Goal: Task Accomplishment & Management: Manage account settings

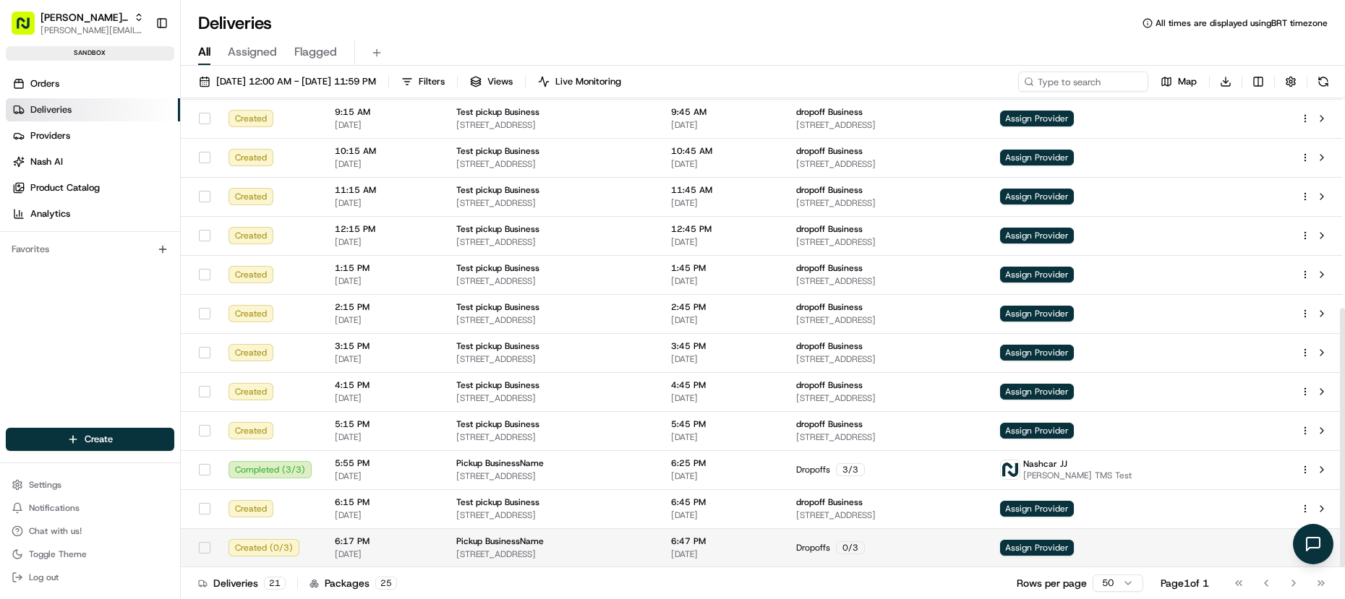
click at [392, 549] on span "[DATE]" at bounding box center [384, 555] width 98 height 12
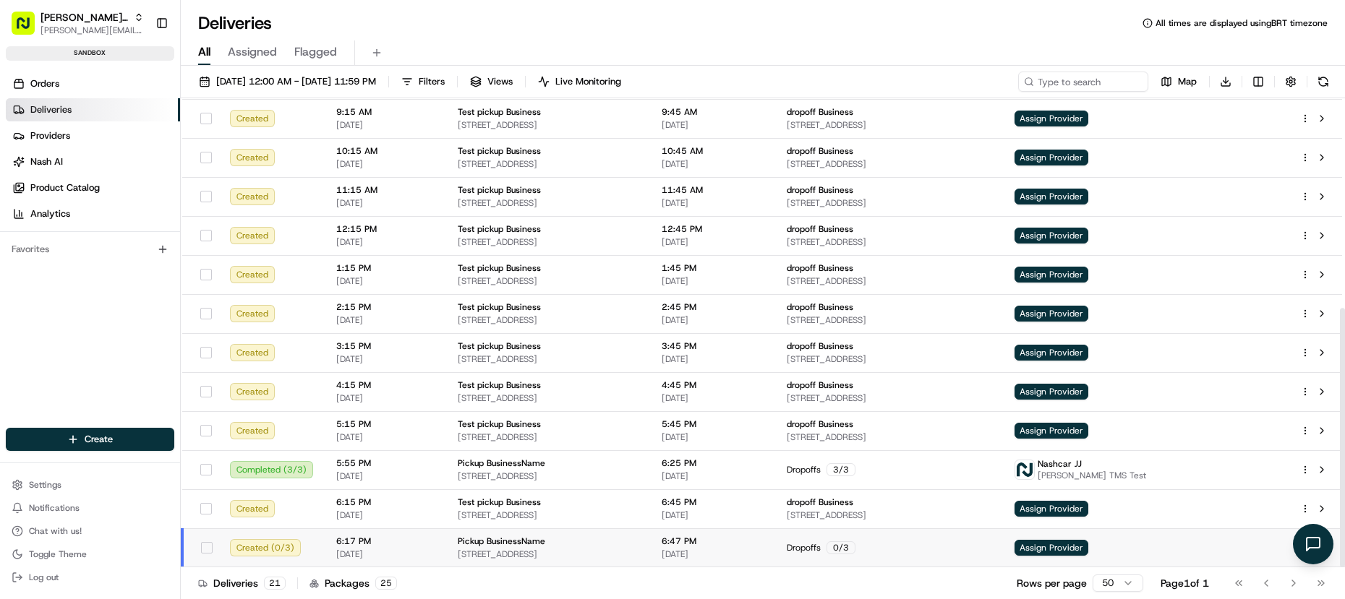
scroll to position [497, 0]
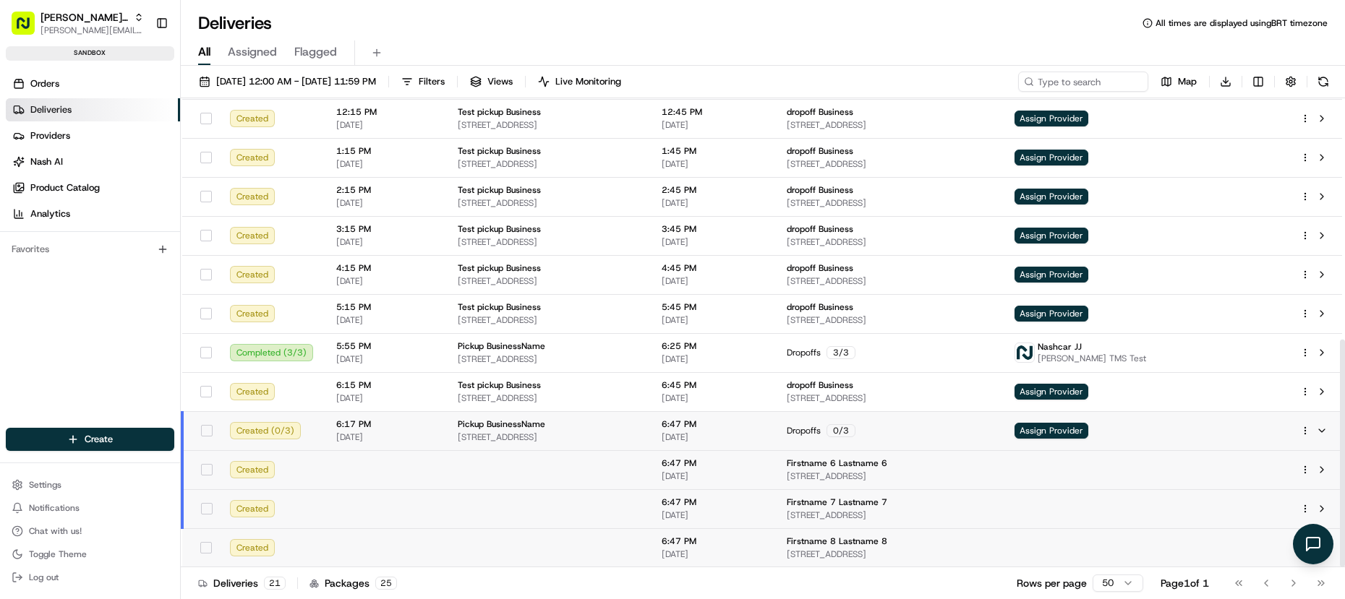
click at [414, 474] on td at bounding box center [385, 470] width 121 height 39
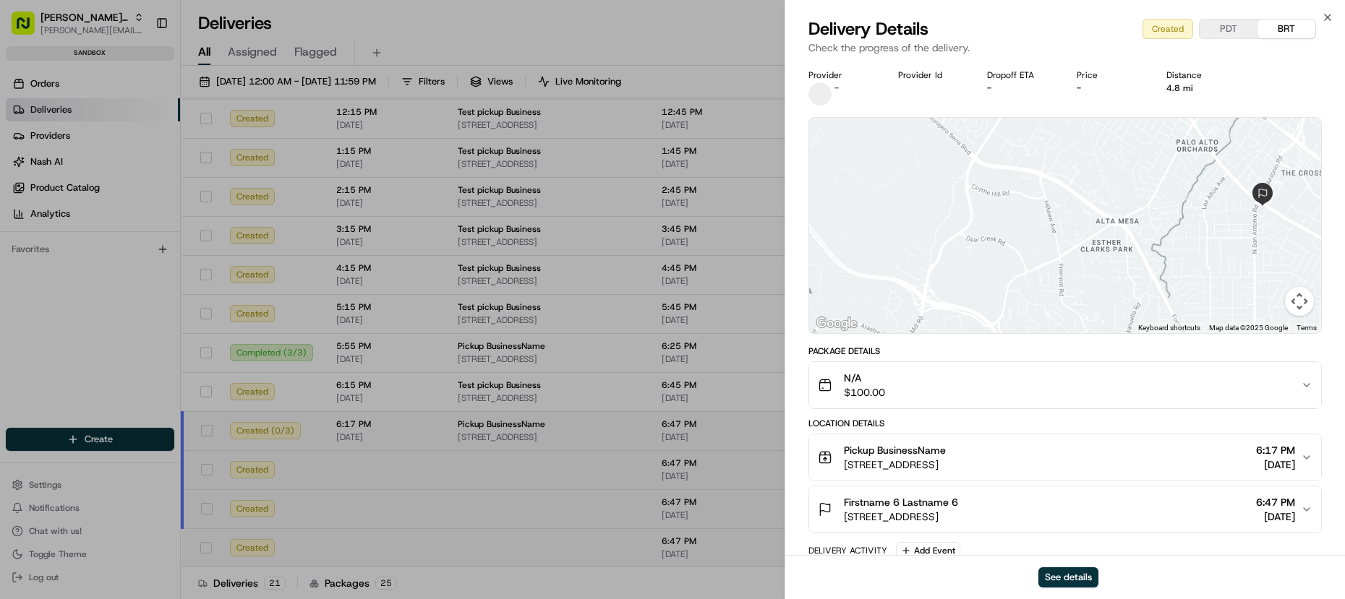
scroll to position [59, 0]
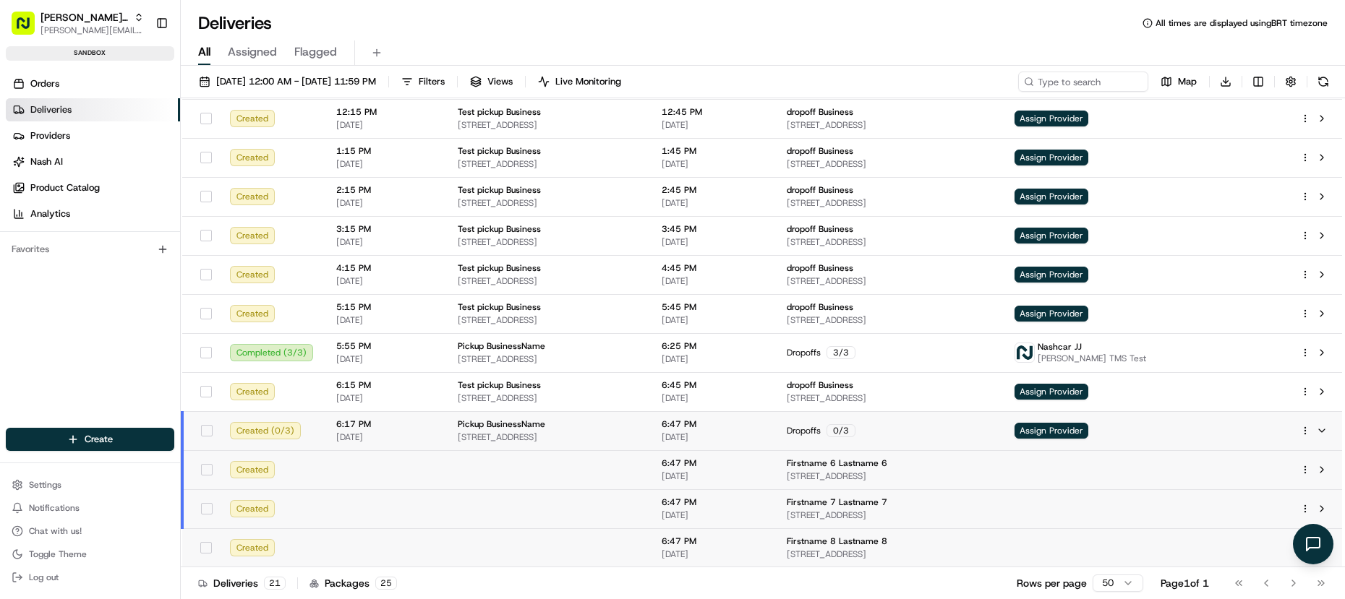
click at [494, 521] on td at bounding box center [548, 509] width 204 height 39
click at [520, 552] on td at bounding box center [548, 548] width 204 height 39
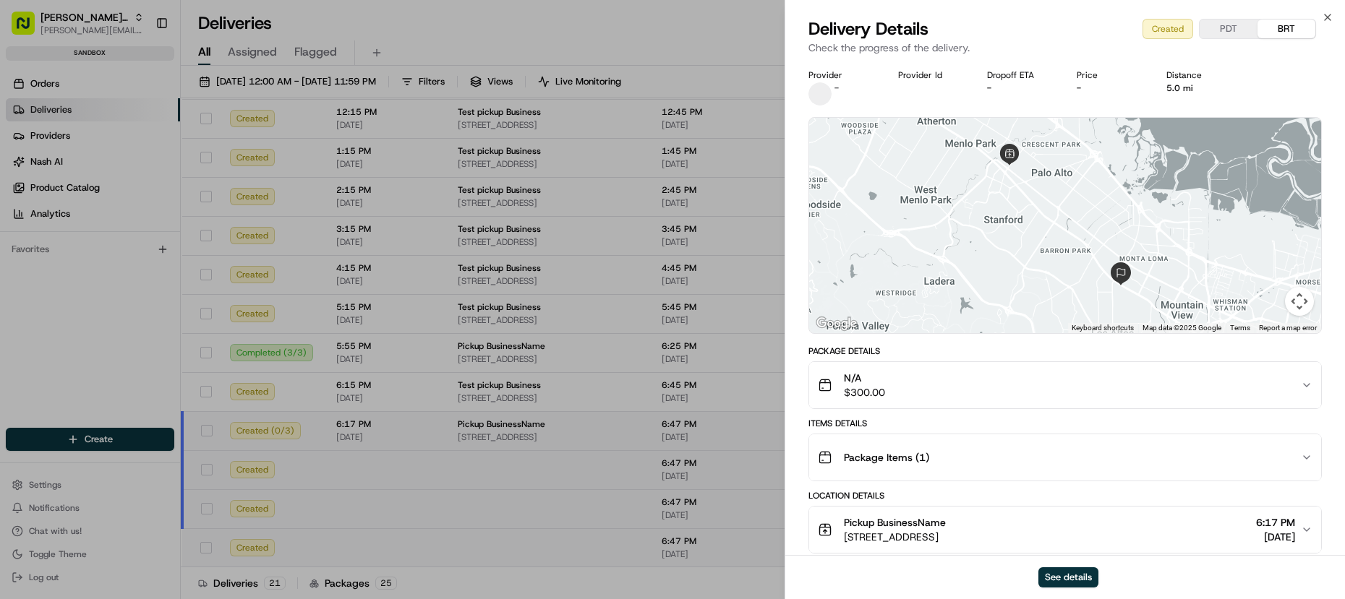
scroll to position [132, 0]
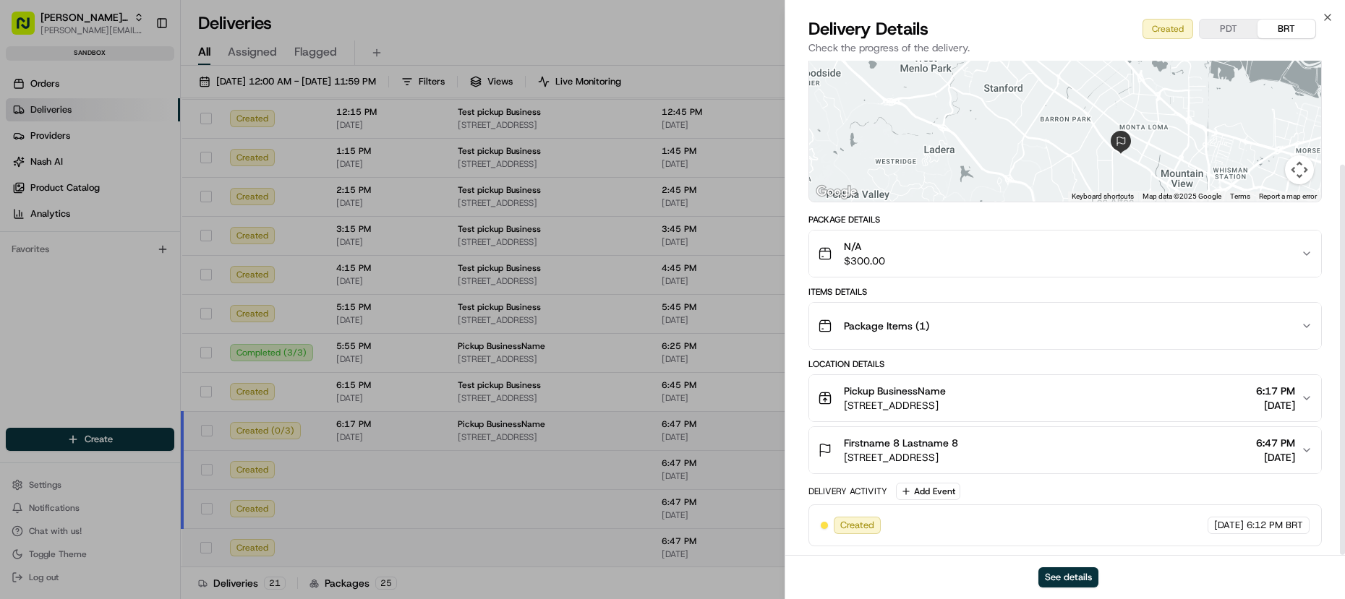
click at [875, 345] on button "Package Items ( 1 )" at bounding box center [1065, 326] width 512 height 46
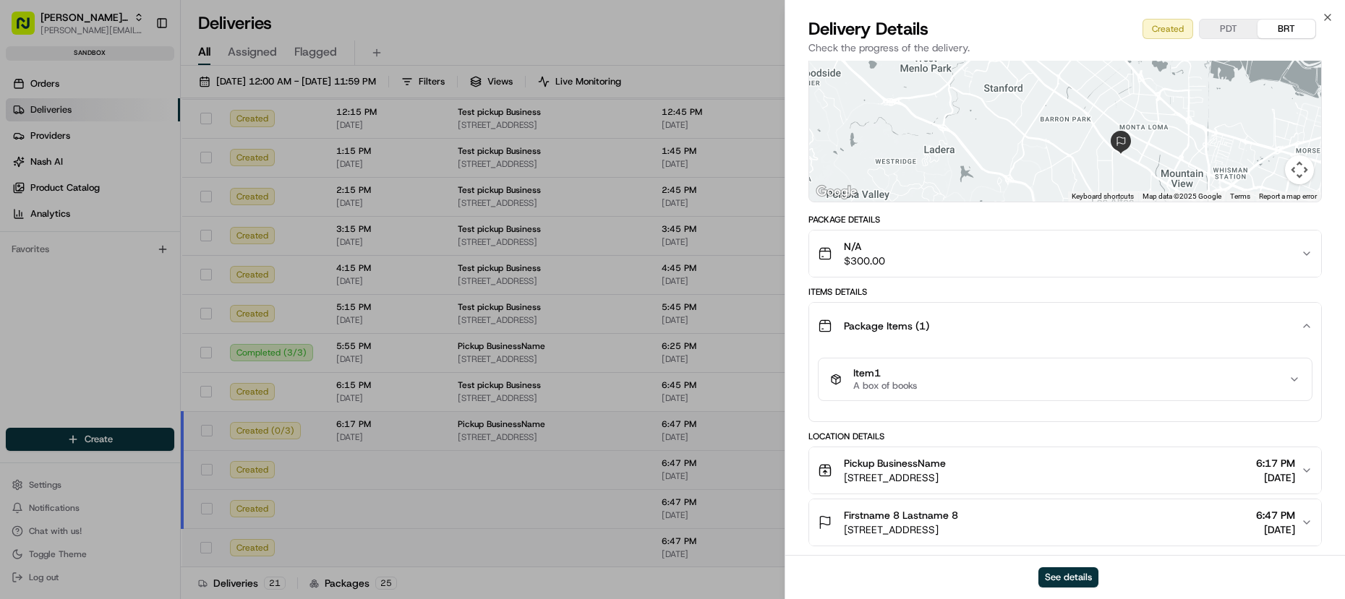
click at [902, 364] on button "Item 1 A box of books" at bounding box center [1065, 380] width 493 height 42
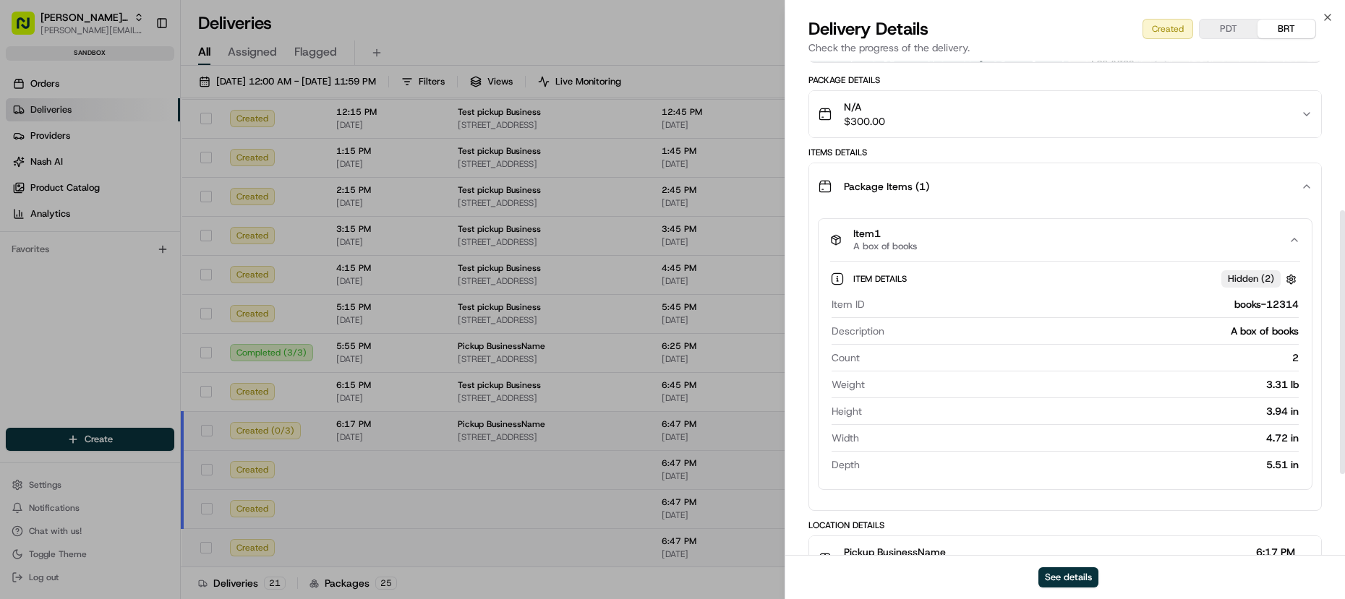
scroll to position [262, 0]
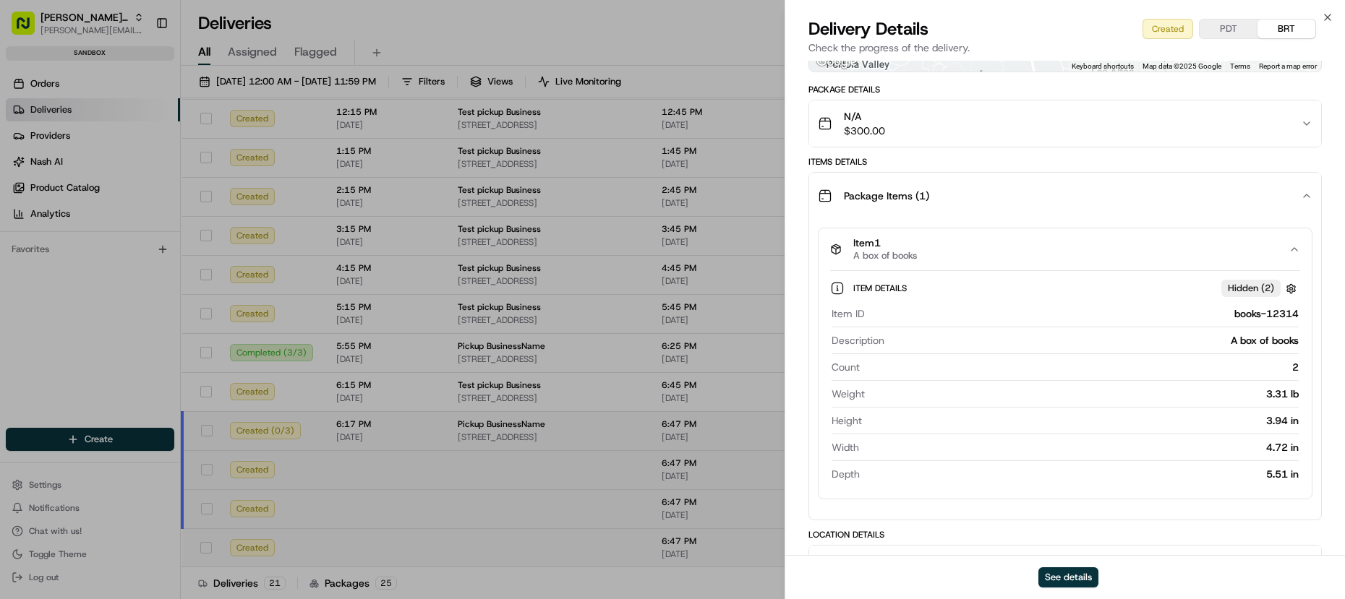
click at [895, 242] on span "Item 1" at bounding box center [885, 243] width 64 height 13
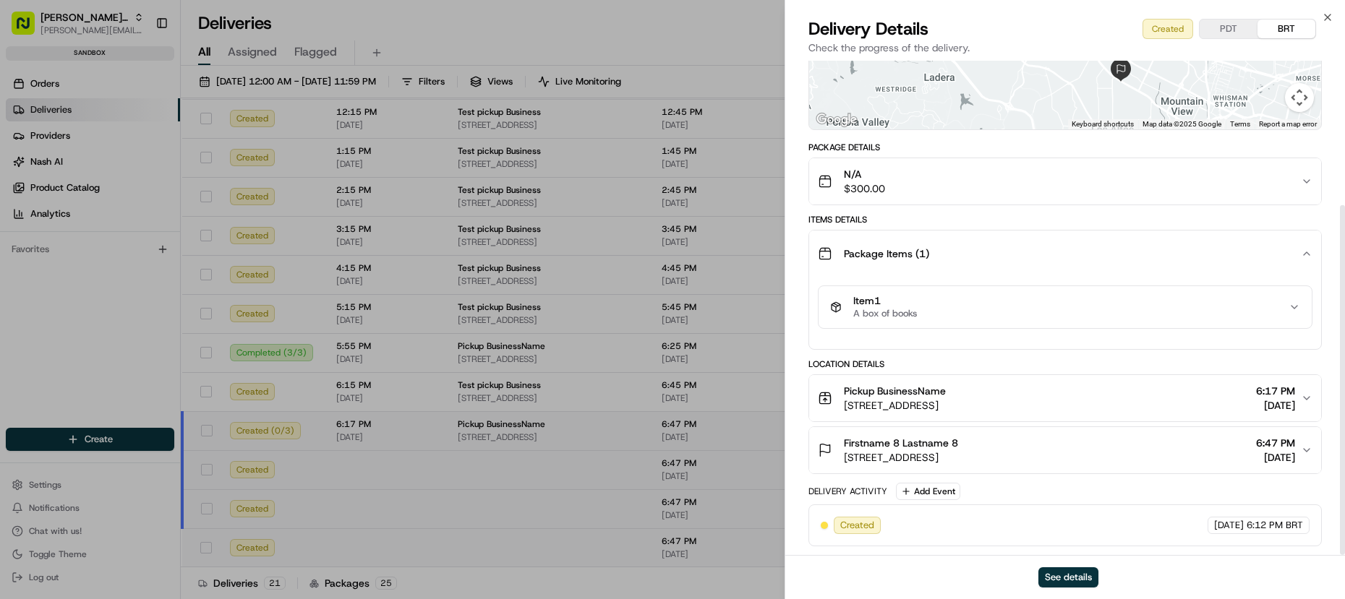
click at [900, 260] on span "Package Items ( 1 )" at bounding box center [886, 254] width 85 height 14
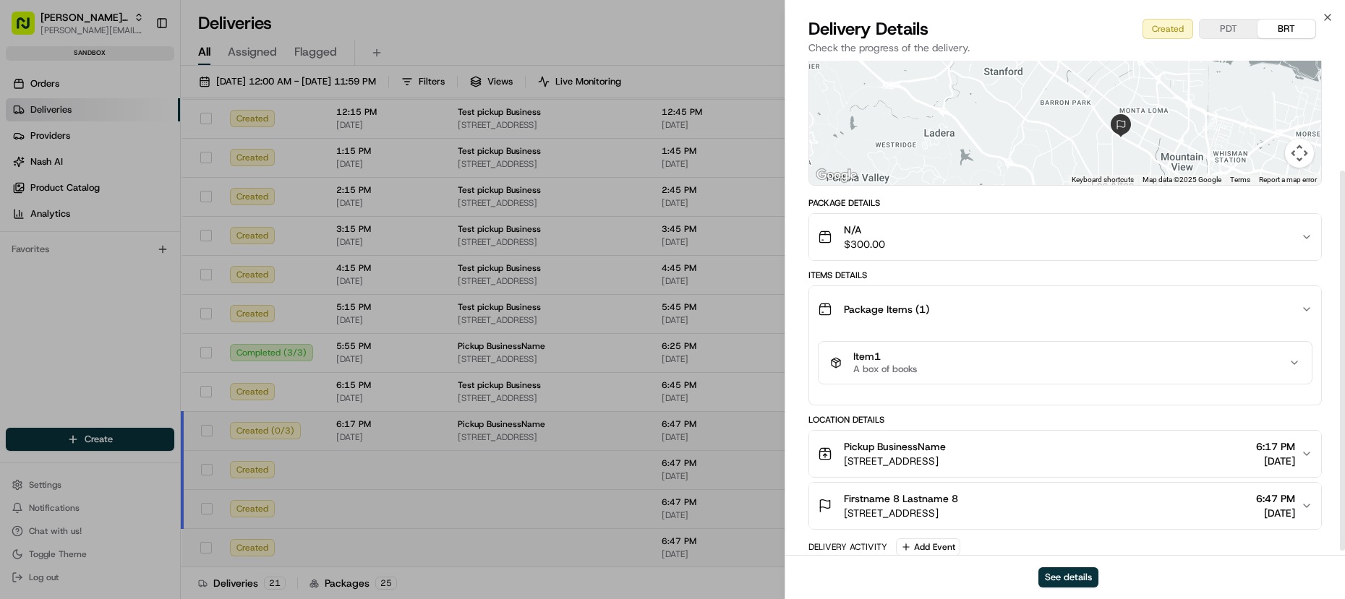
scroll to position [132, 0]
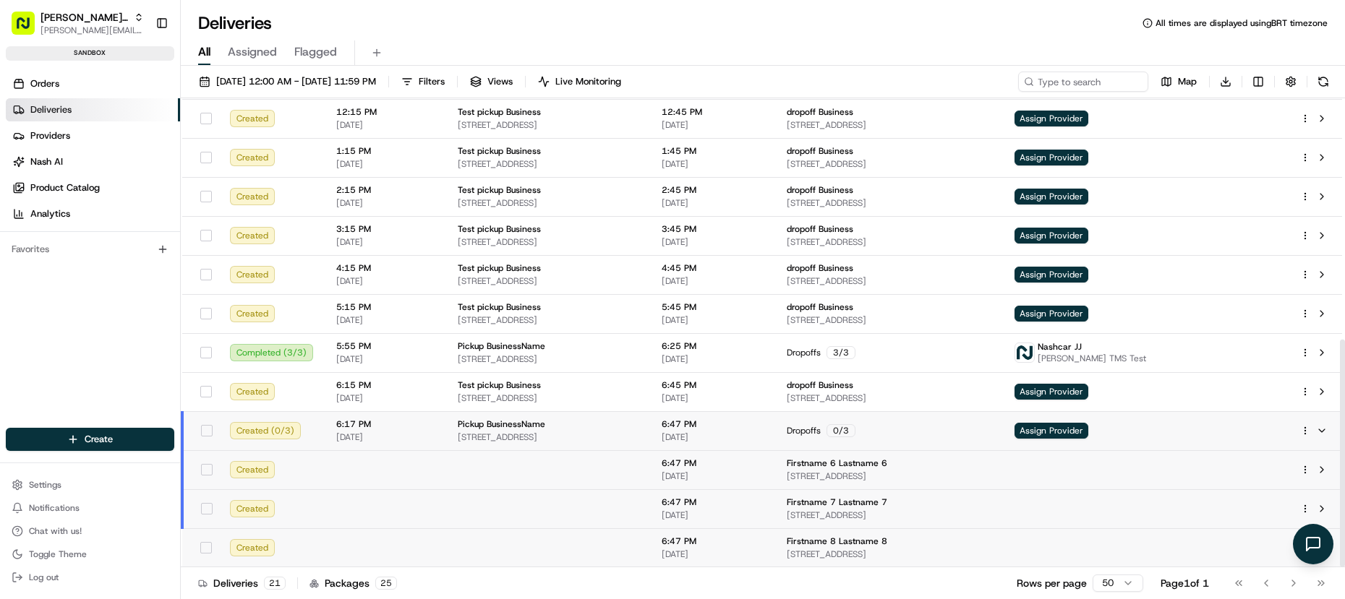
click at [592, 471] on td at bounding box center [548, 470] width 204 height 39
click at [600, 559] on td at bounding box center [548, 548] width 204 height 39
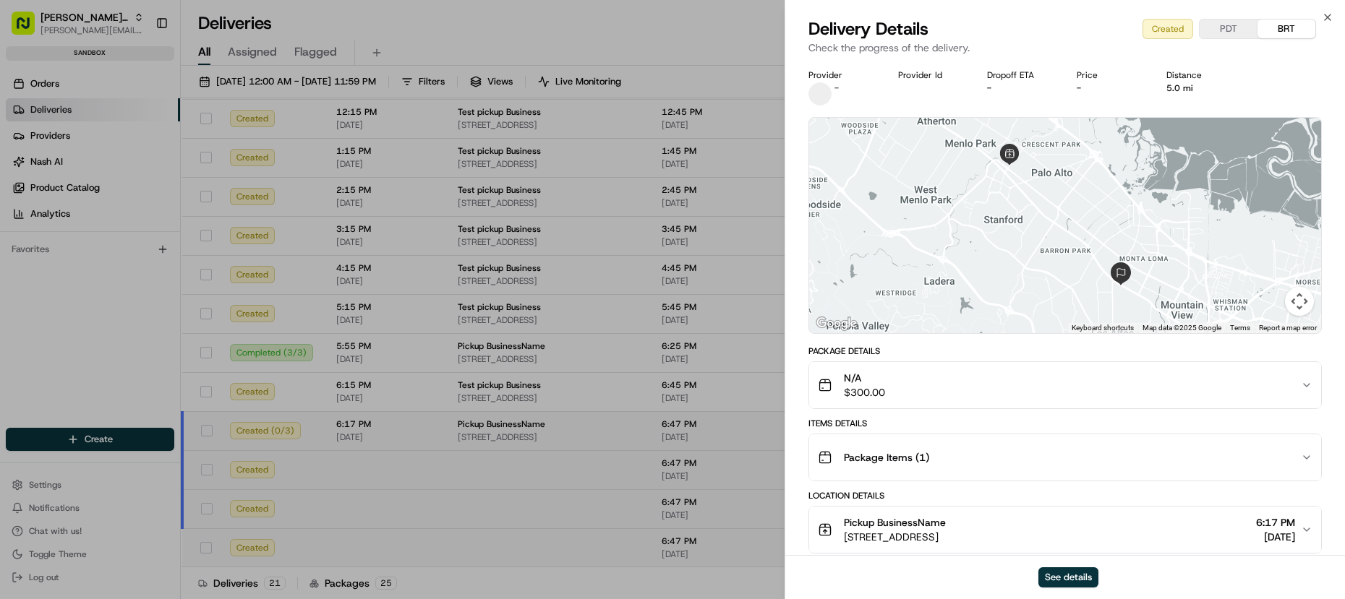
click at [853, 451] on span "Package Items ( 1 )" at bounding box center [886, 458] width 85 height 14
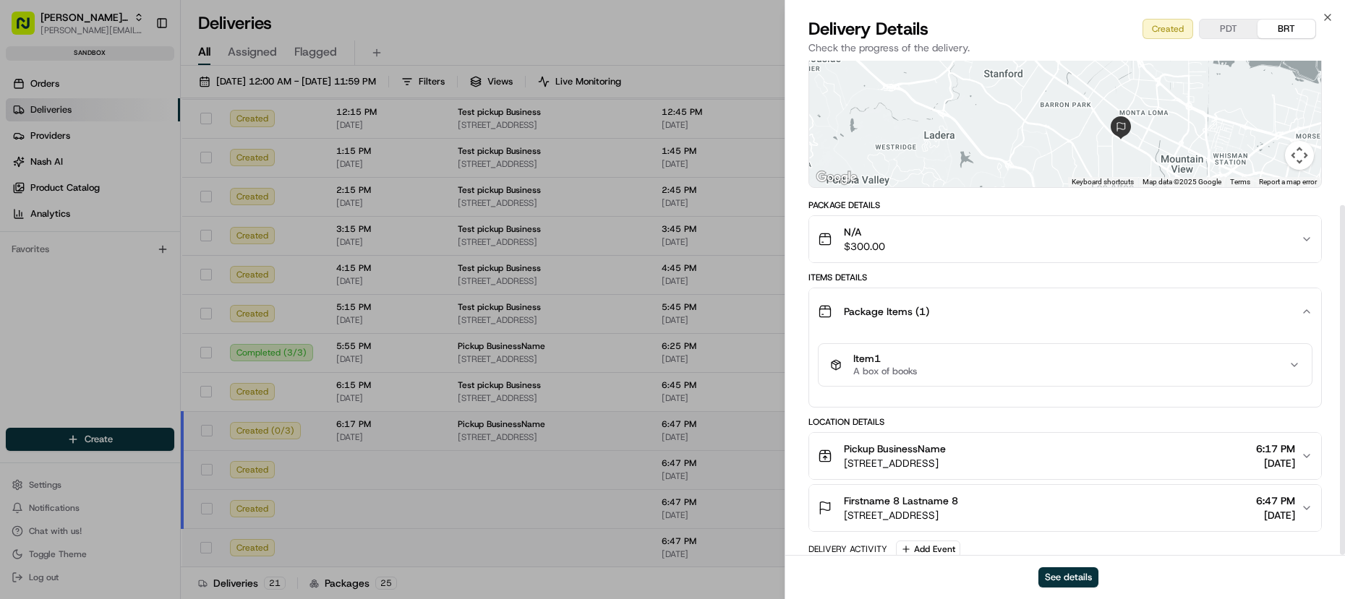
scroll to position [204, 0]
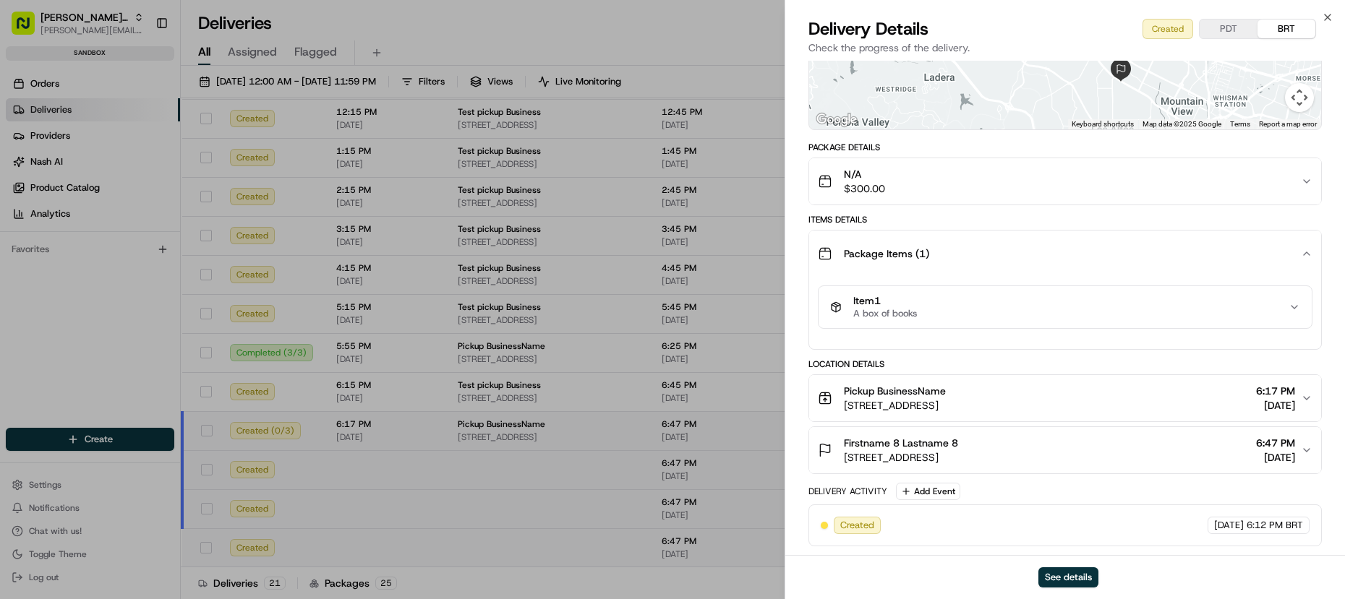
click at [893, 318] on span "A box of books" at bounding box center [885, 314] width 64 height 12
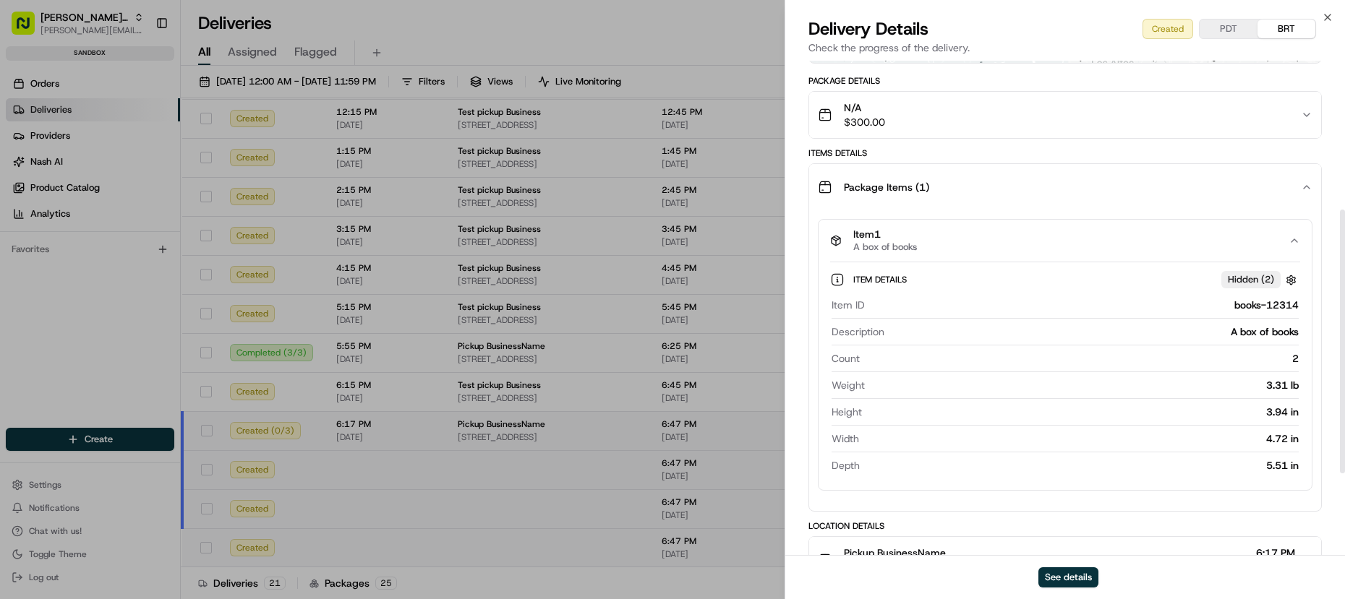
scroll to position [279, 0]
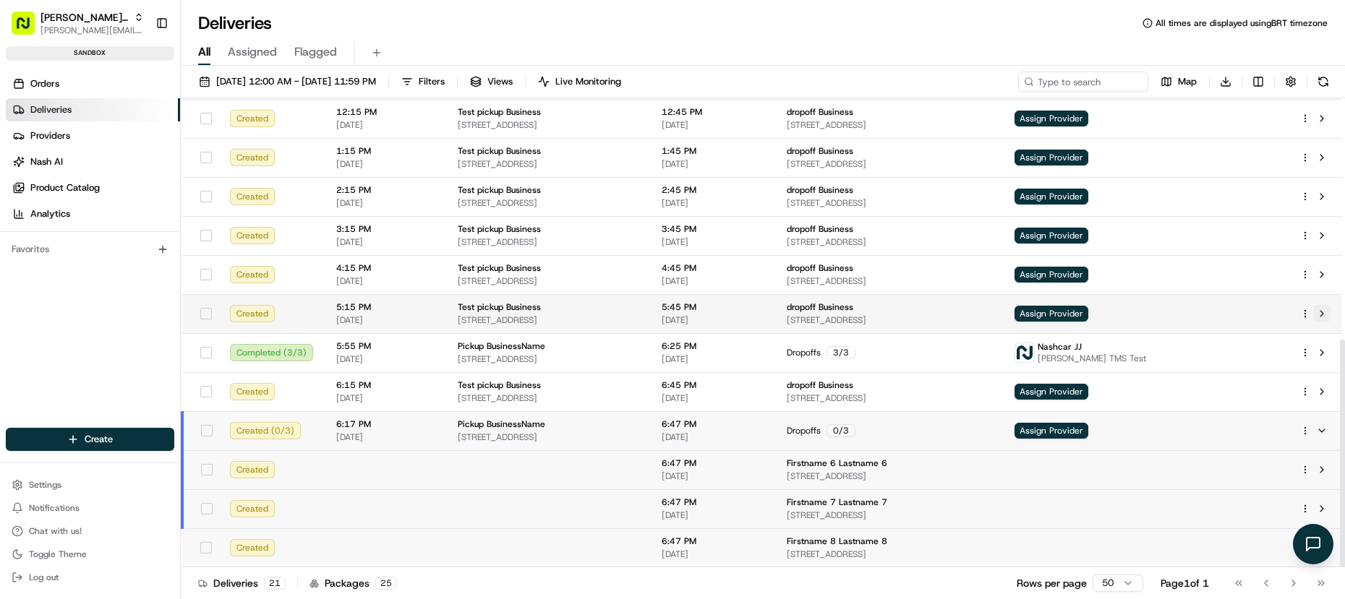
click at [1315, 427] on button at bounding box center [1321, 430] width 17 height 17
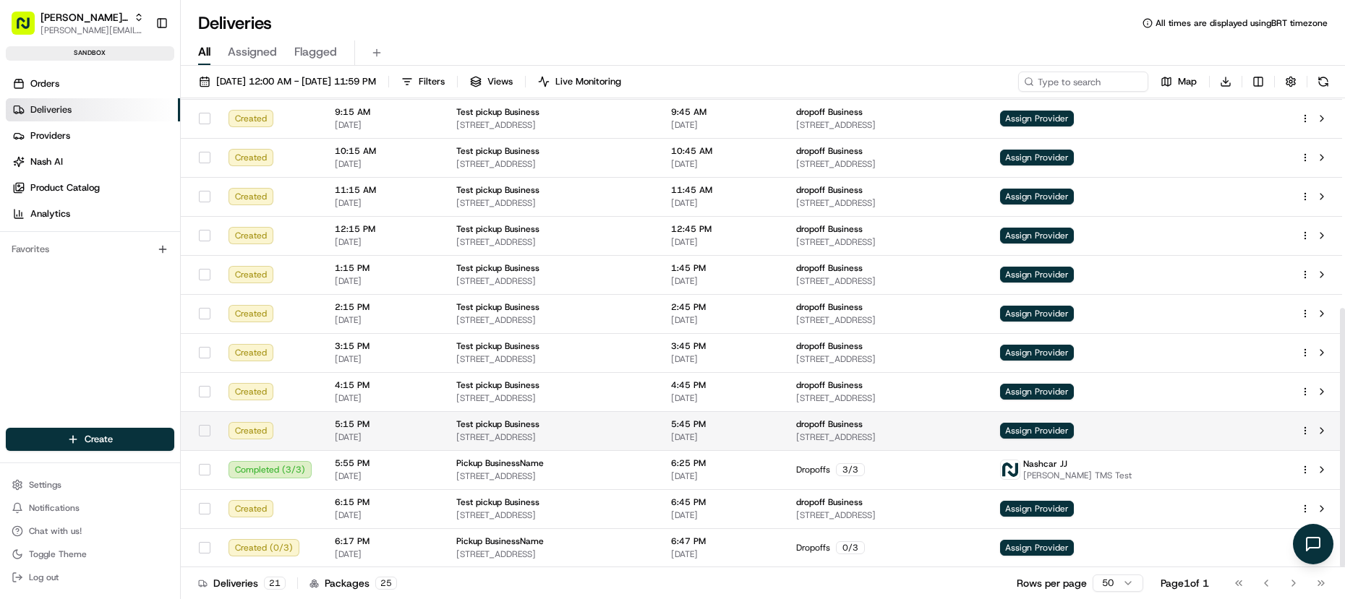
click at [1310, 432] on div at bounding box center [1315, 430] width 30 height 17
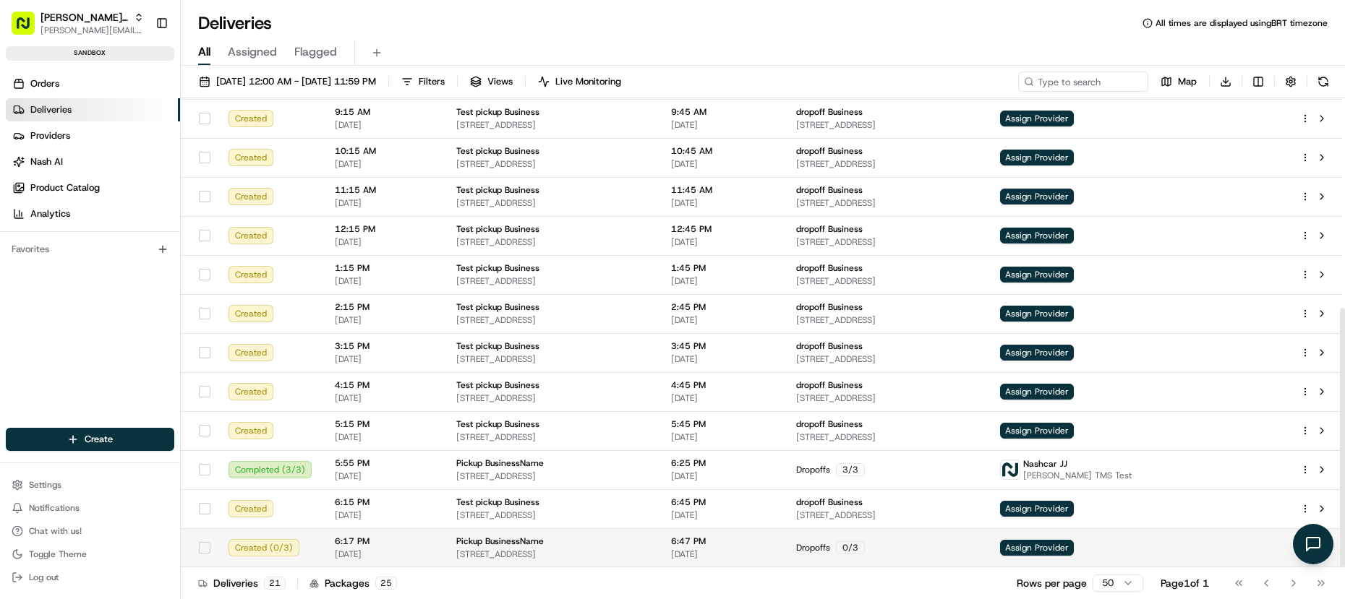
click at [1242, 538] on td "Assign Provider" at bounding box center [1139, 548] width 300 height 39
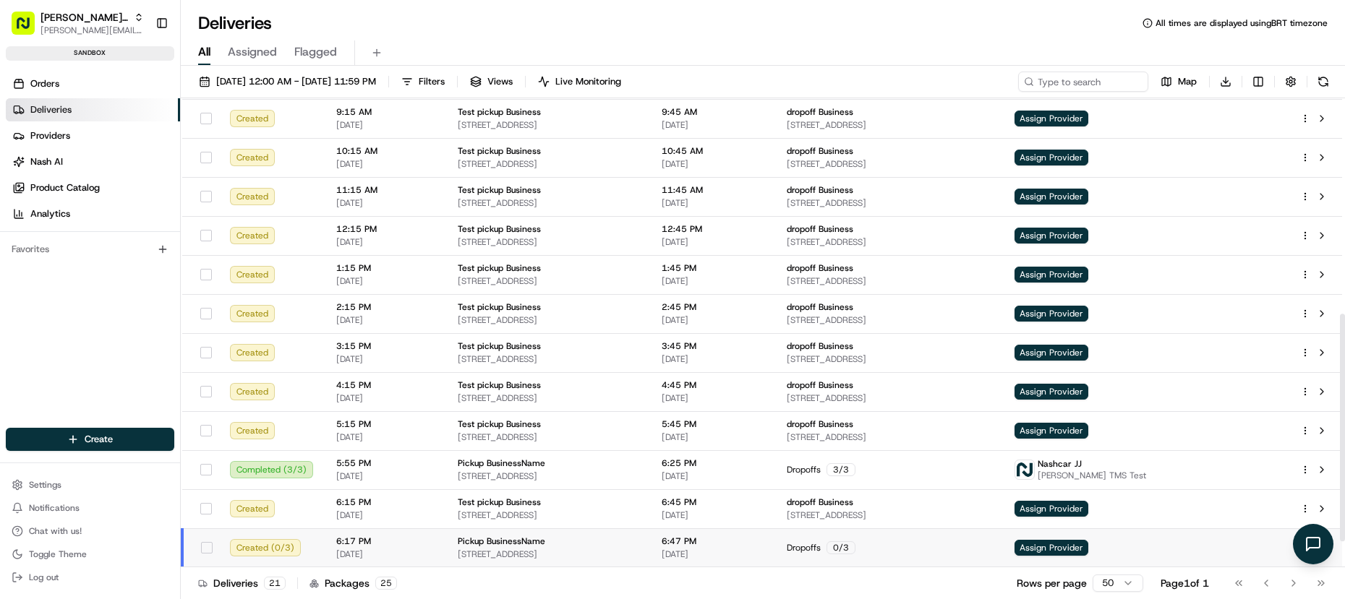
scroll to position [497, 0]
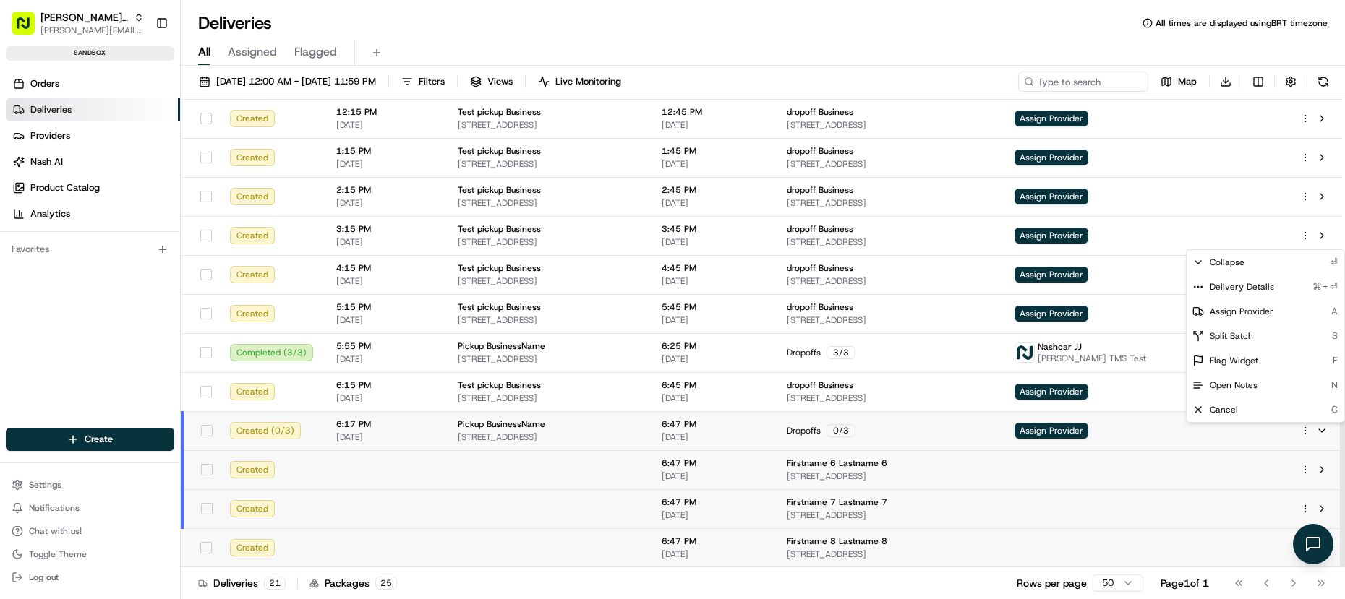
click at [1302, 428] on html "[PERSON_NAME] Org [PERSON_NAME][EMAIL_ADDRESS][DOMAIN_NAME] Toggle Sidebar sand…" at bounding box center [672, 299] width 1345 height 599
click at [1257, 408] on div "Cancel C" at bounding box center [1266, 410] width 158 height 25
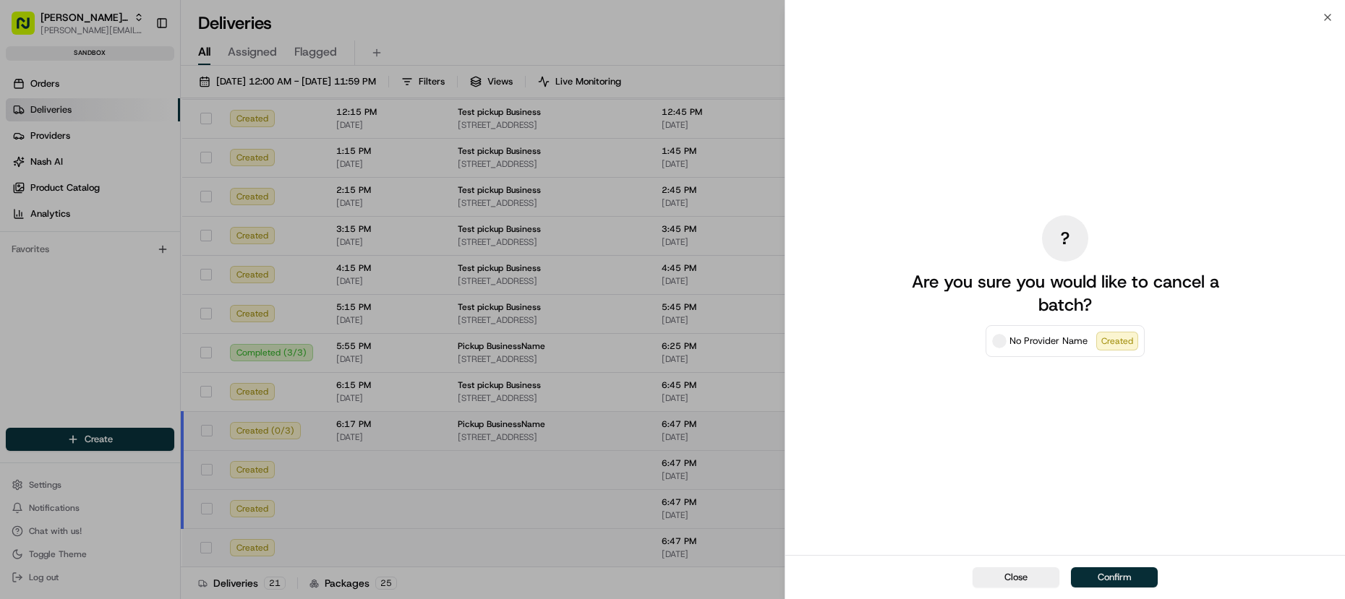
click at [1092, 576] on button "Confirm" at bounding box center [1114, 578] width 87 height 20
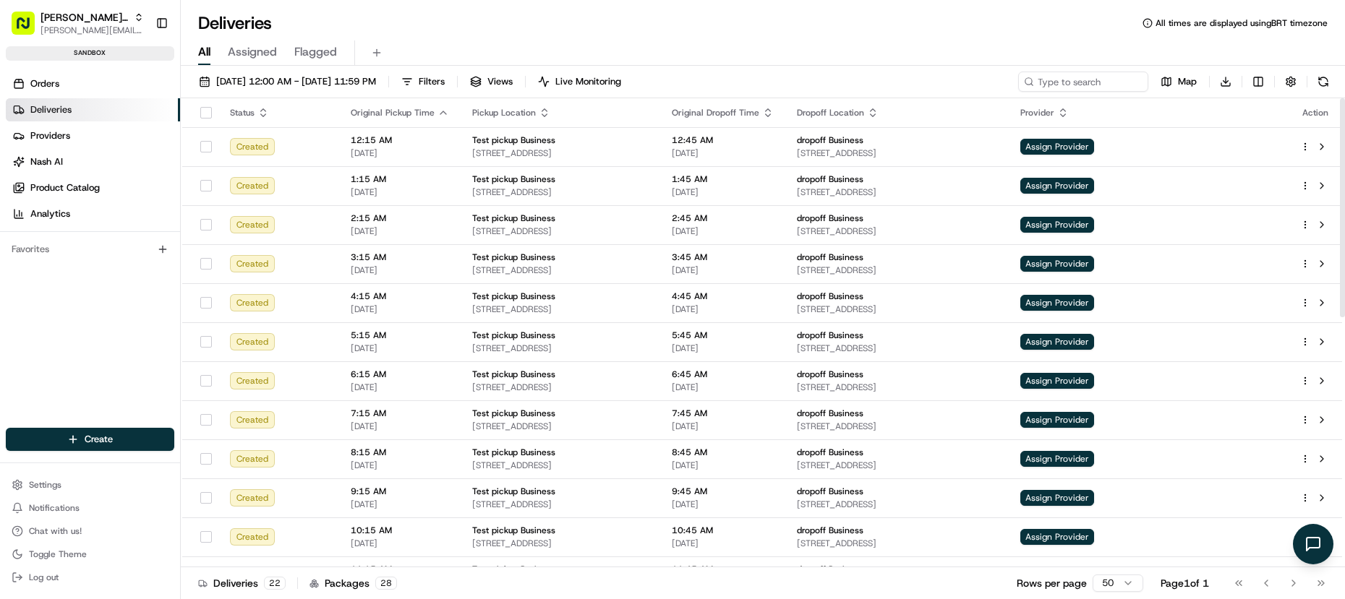
scroll to position [536, 0]
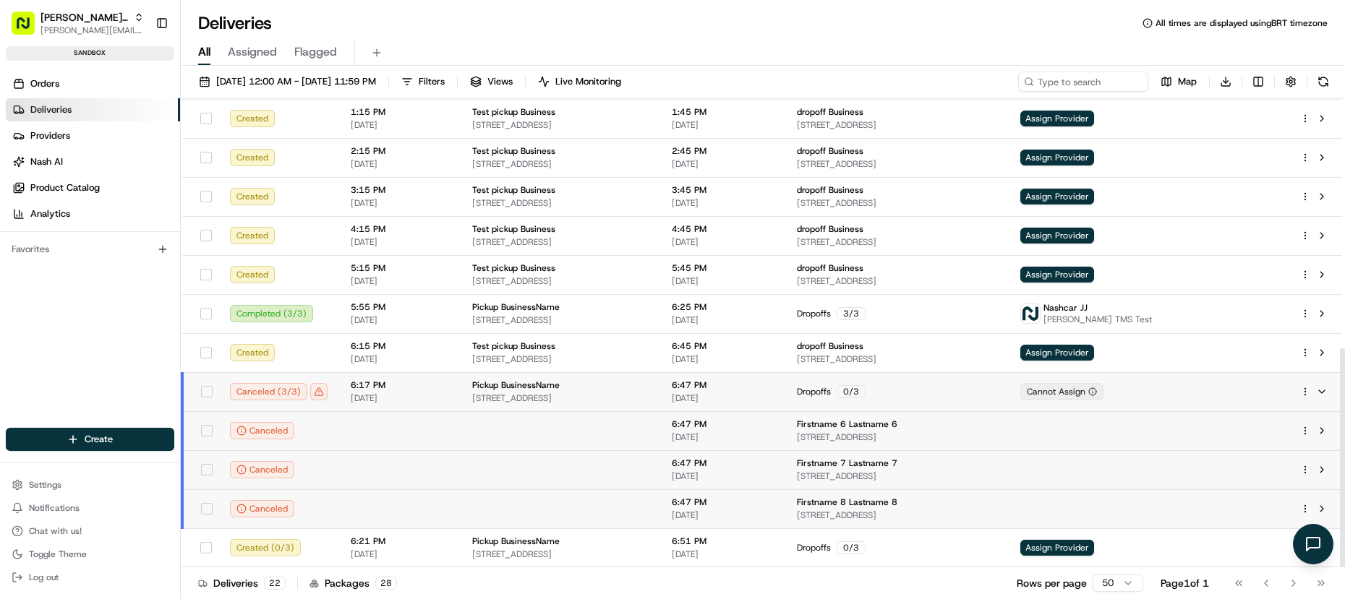
click at [453, 386] on td "6:17 PM [DATE]" at bounding box center [399, 391] width 121 height 39
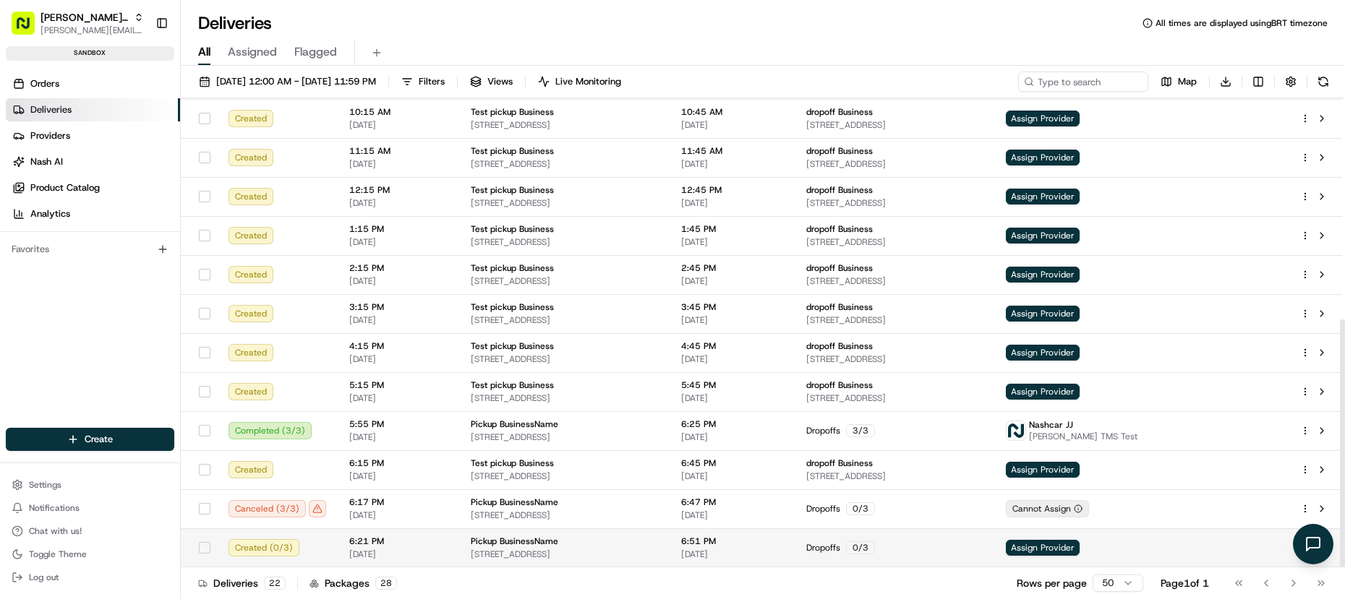
click at [424, 547] on div "6:21 PM [DATE]" at bounding box center [398, 548] width 98 height 25
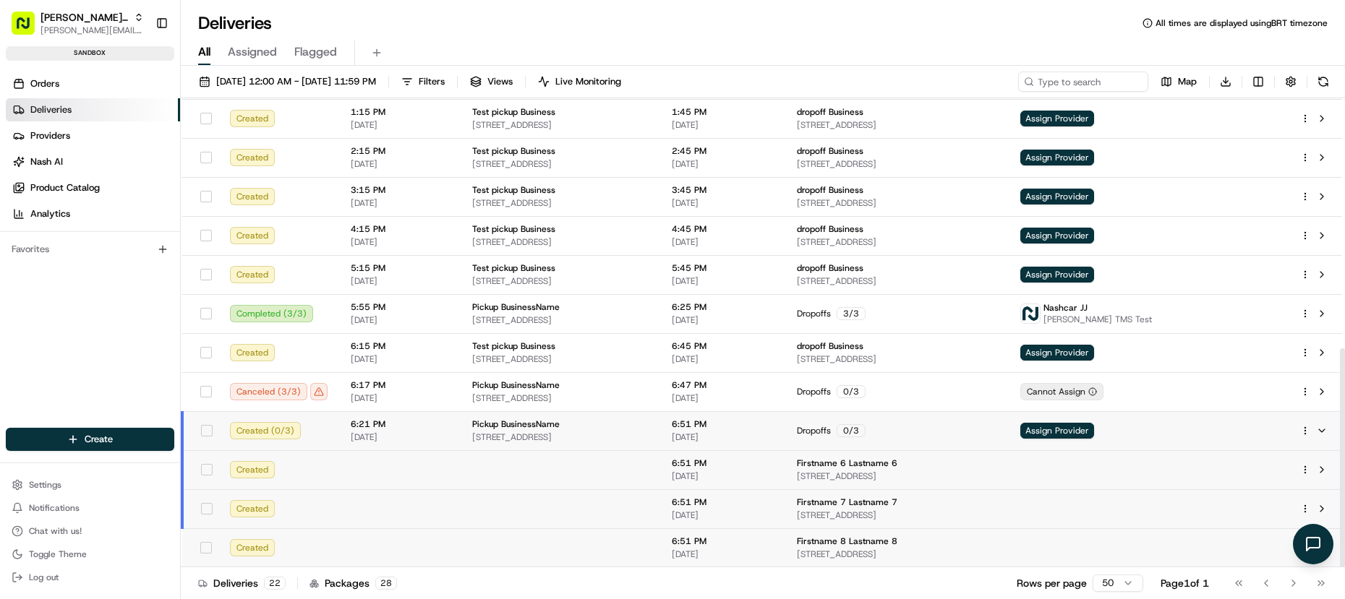
click at [493, 472] on td at bounding box center [561, 470] width 200 height 39
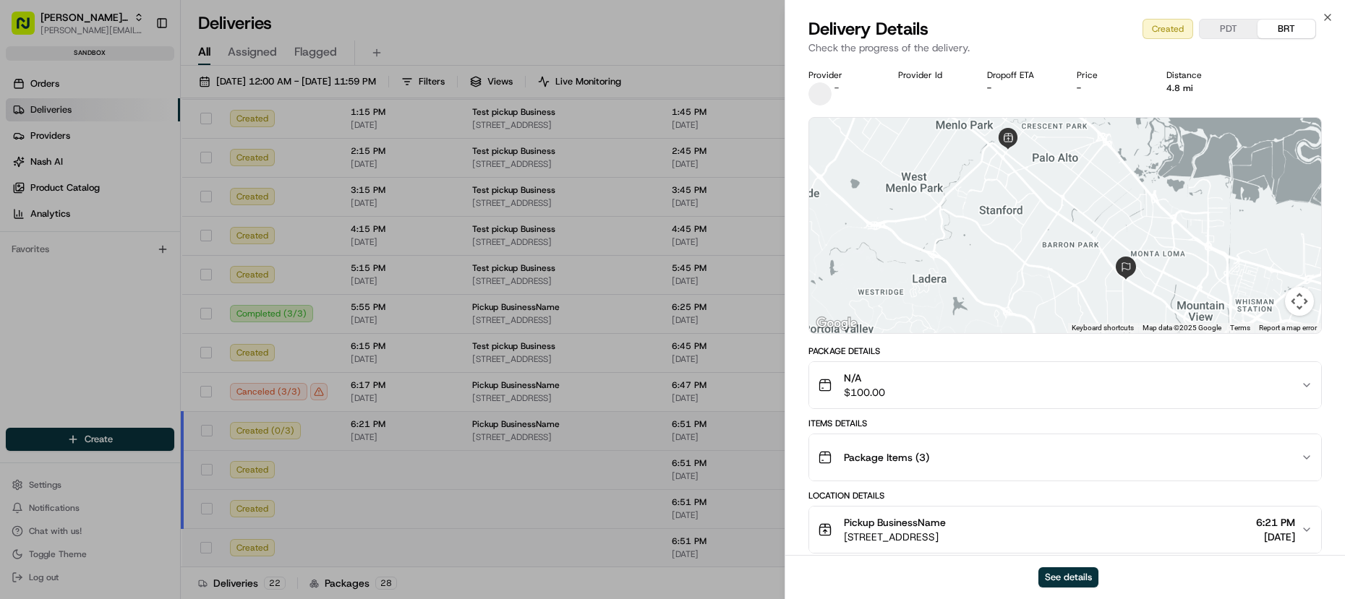
click at [941, 450] on div "Package Items ( 3 )" at bounding box center [1059, 457] width 483 height 29
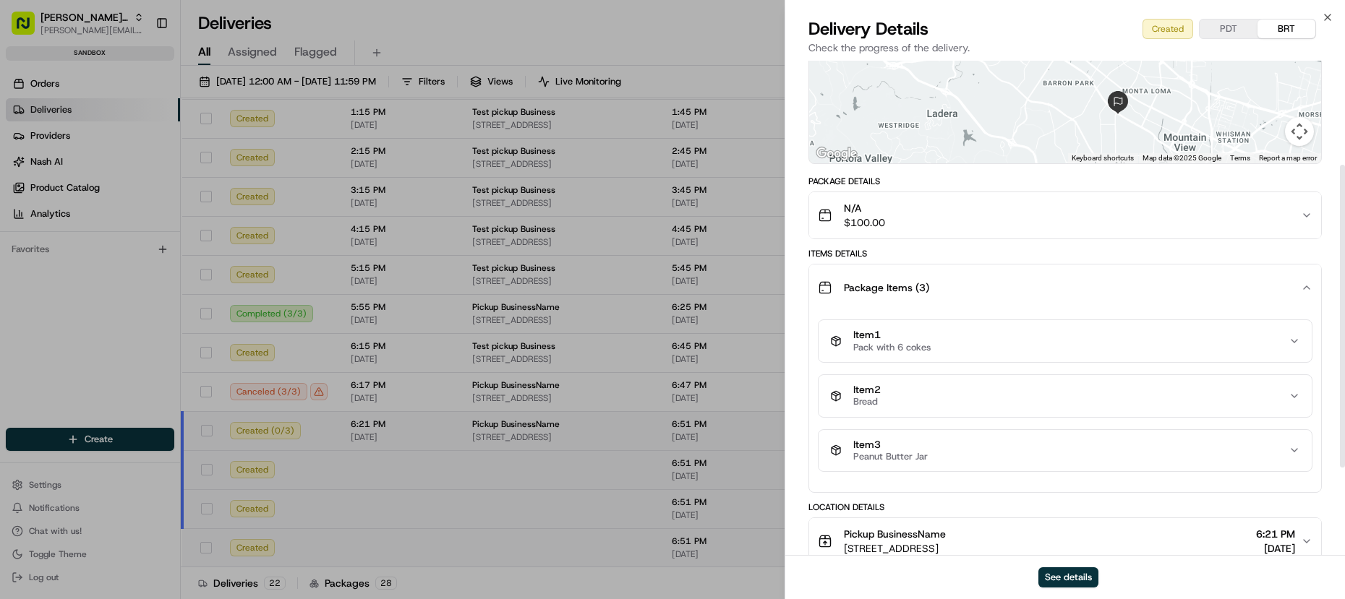
scroll to position [179, 0]
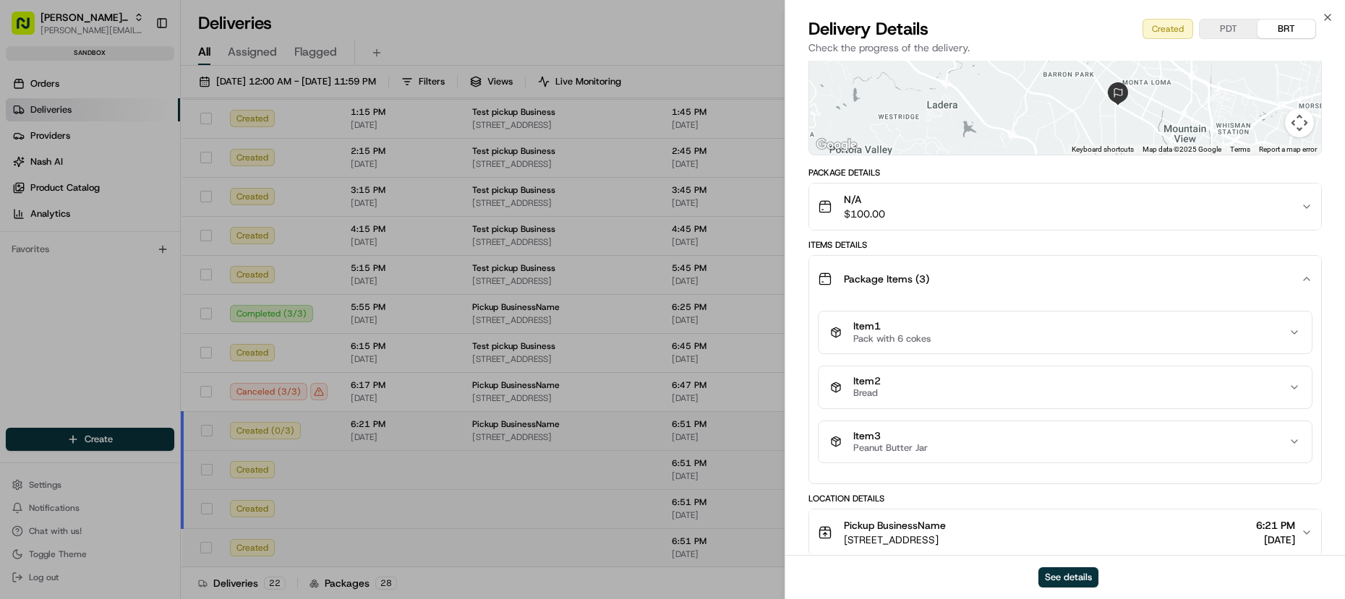
click at [939, 320] on button "Item 1 Pack with 6 cokes" at bounding box center [1065, 333] width 493 height 42
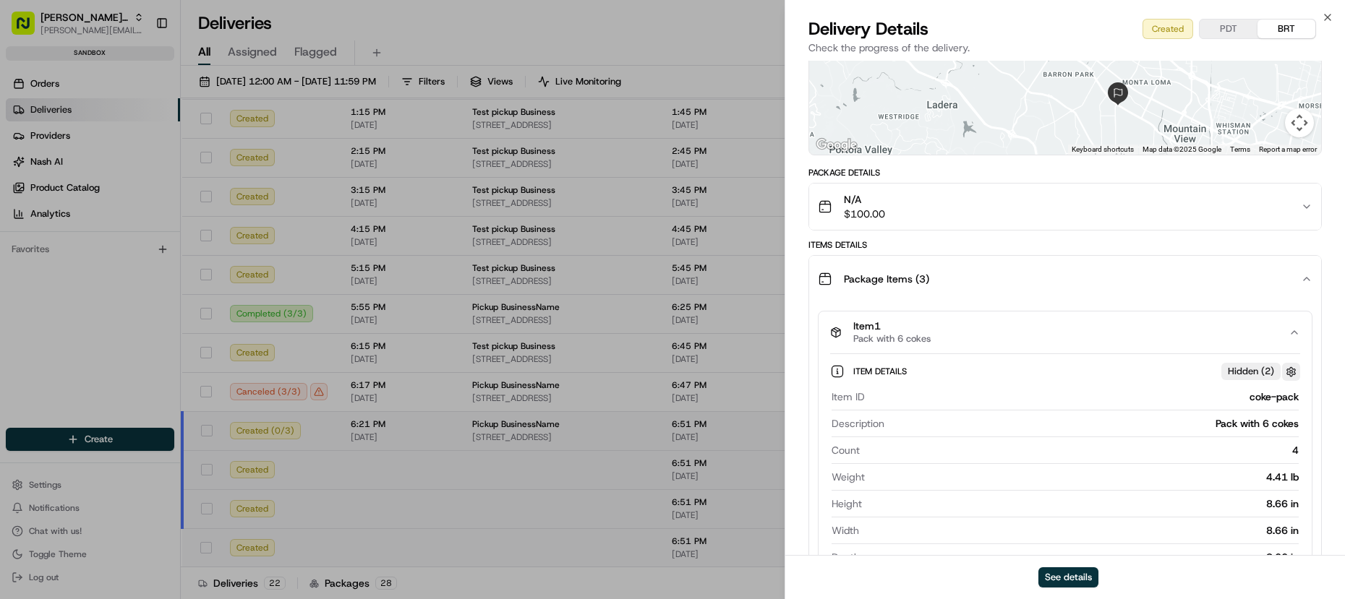
click at [1296, 372] on button "button" at bounding box center [1291, 372] width 18 height 18
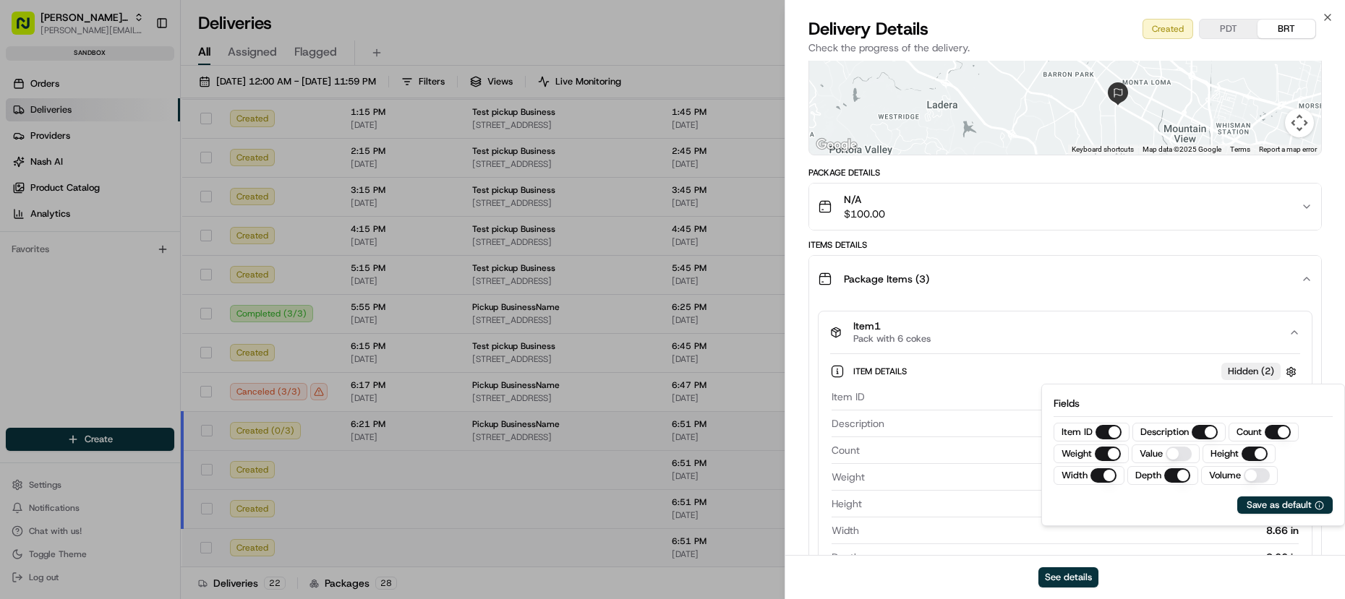
scroll to position [236, 0]
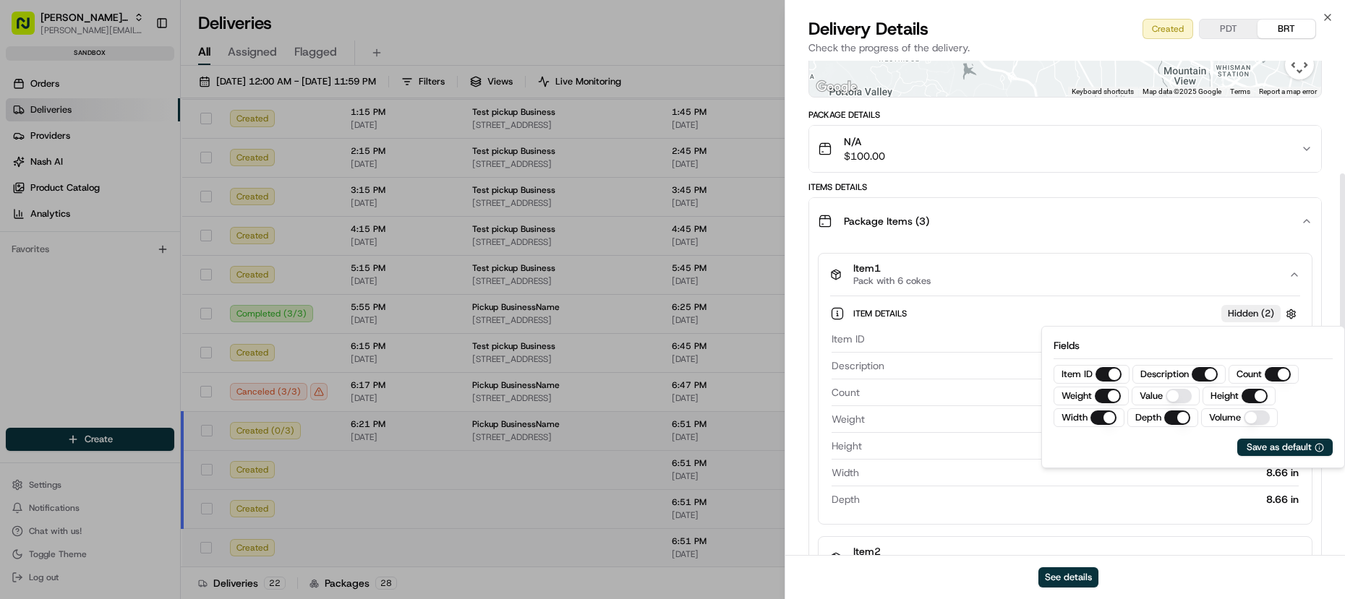
click at [993, 354] on div "Item ID coke-pack Description Pack with 6 cokes Count 4 Weight 4.41 lb Height 8…" at bounding box center [1065, 419] width 470 height 187
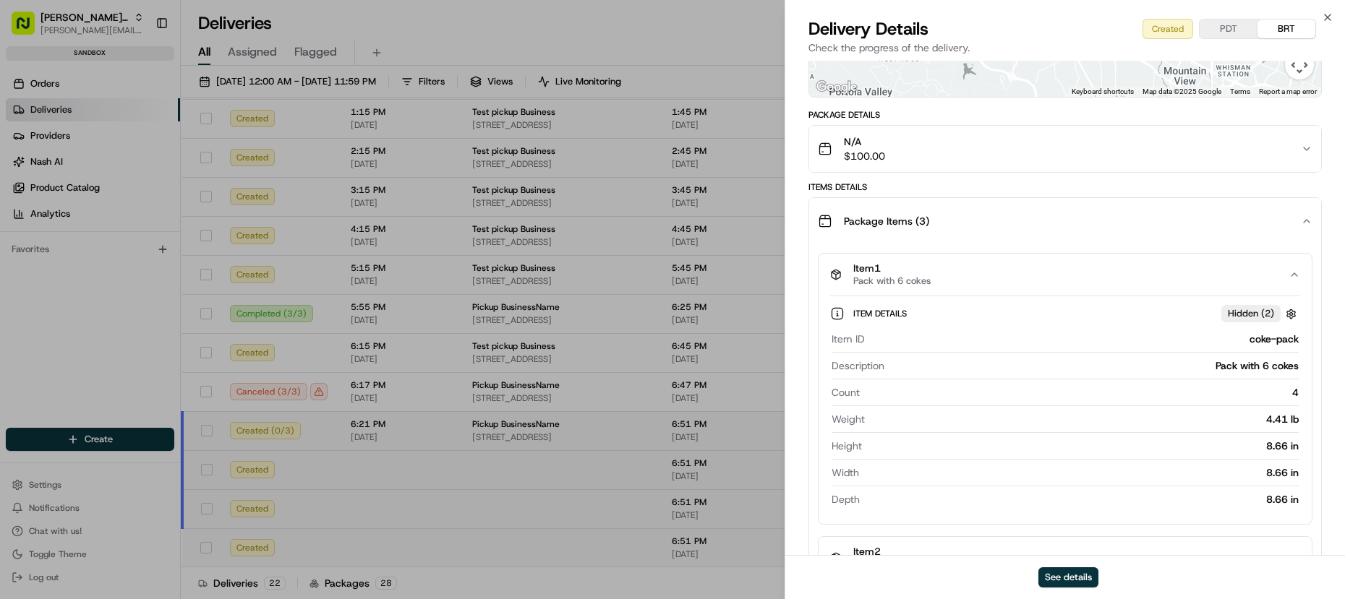
click at [1047, 320] on div "Item Details Hidden ( 2 )" at bounding box center [1076, 314] width 447 height 18
click at [977, 315] on div "Item Details Hidden ( 2 )" at bounding box center [1076, 314] width 447 height 18
click at [1004, 324] on div "Item Details Hidden ( 2 )" at bounding box center [1065, 314] width 470 height 24
click at [997, 340] on div "coke-pack" at bounding box center [1085, 339] width 428 height 14
click at [996, 270] on div "Item 1 Pack with 6 cokes" at bounding box center [1059, 275] width 458 height 25
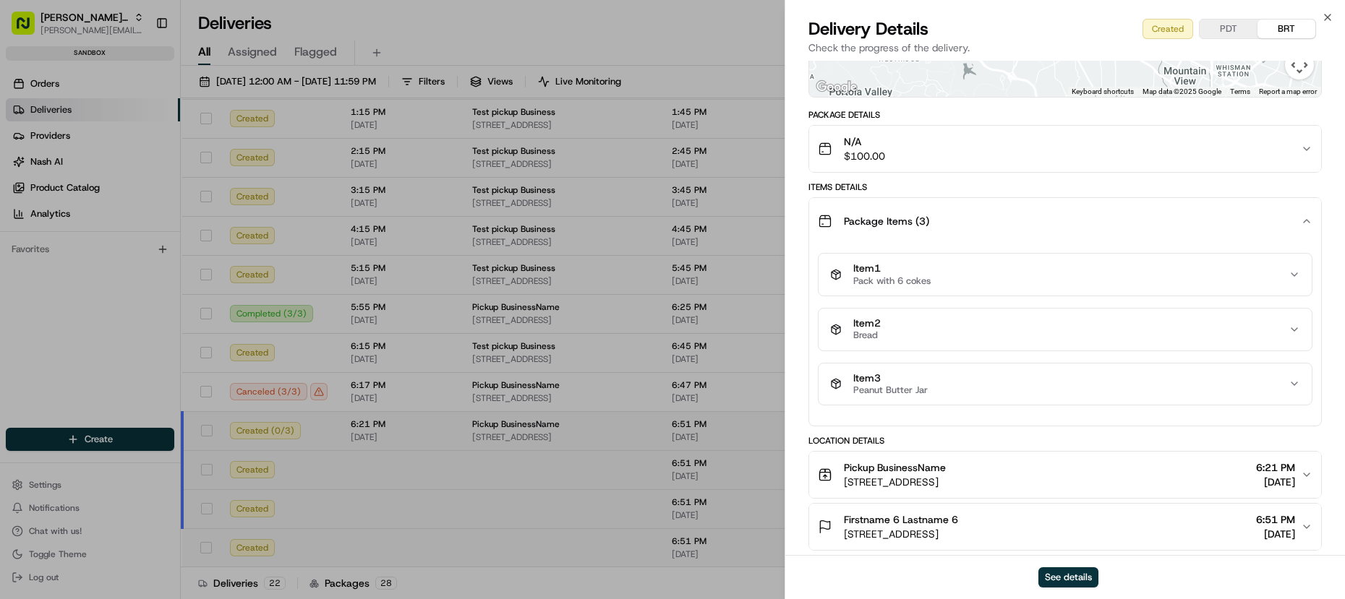
click at [988, 278] on div "Item 1 Pack with 6 cokes" at bounding box center [1059, 275] width 458 height 25
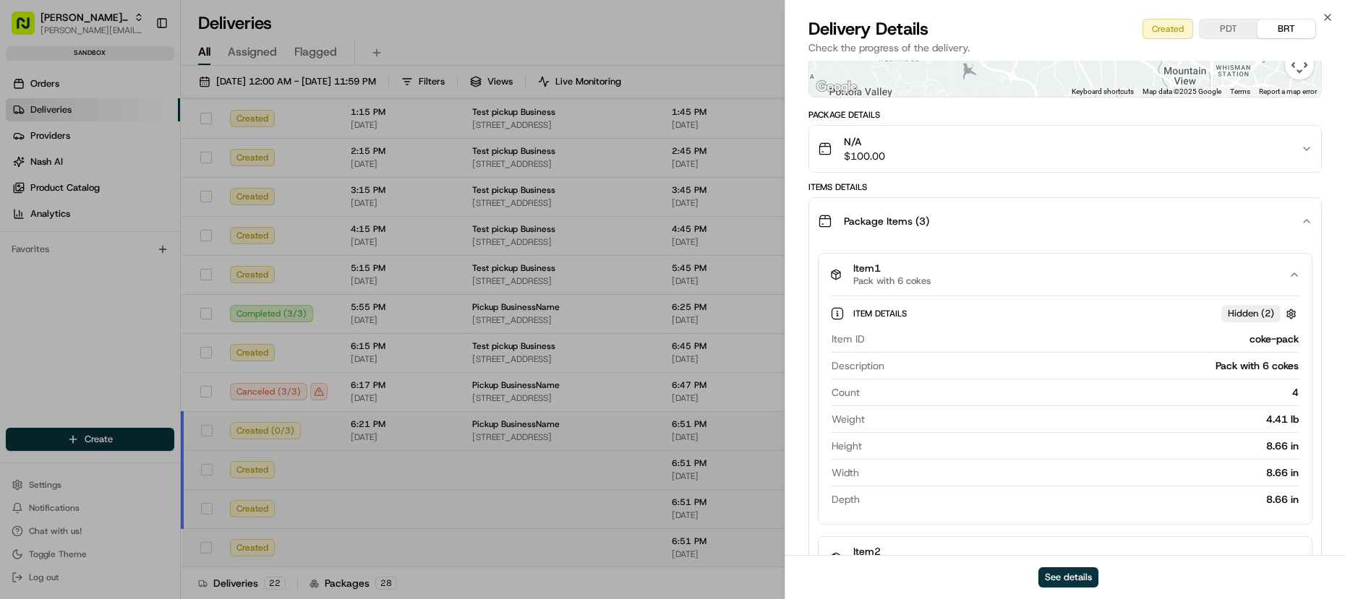
click at [988, 278] on div "Item 1 Pack with 6 cokes" at bounding box center [1059, 275] width 458 height 25
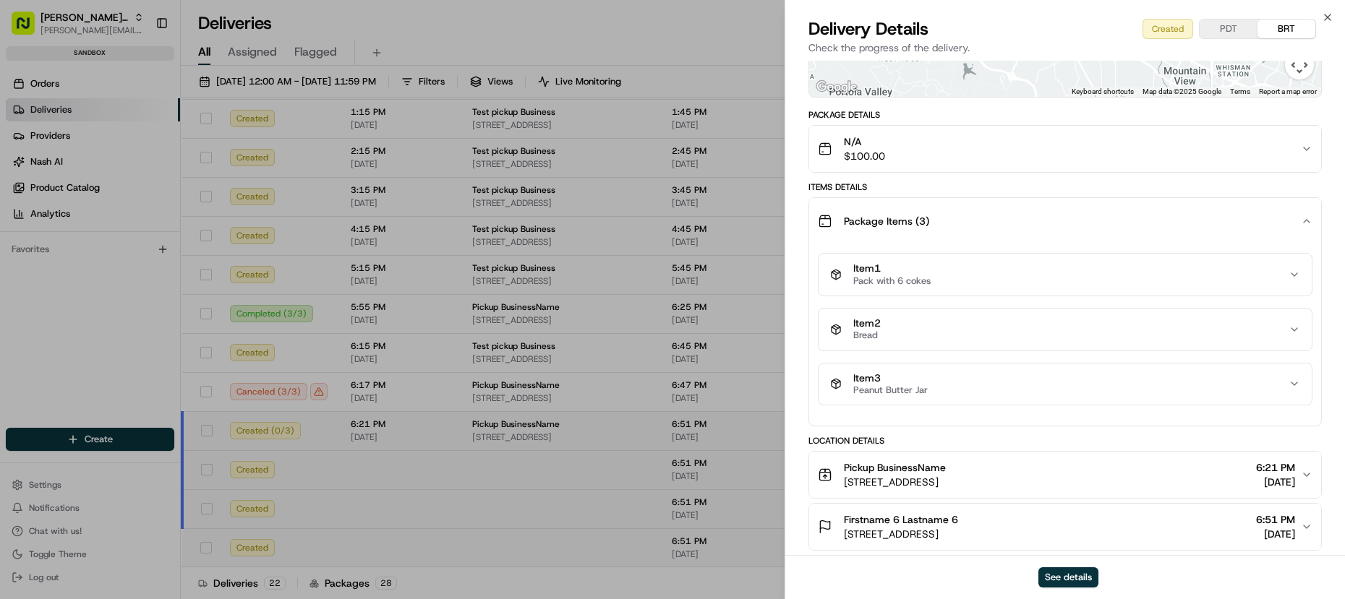
click at [921, 344] on button "Item 2 Bread" at bounding box center [1065, 330] width 493 height 42
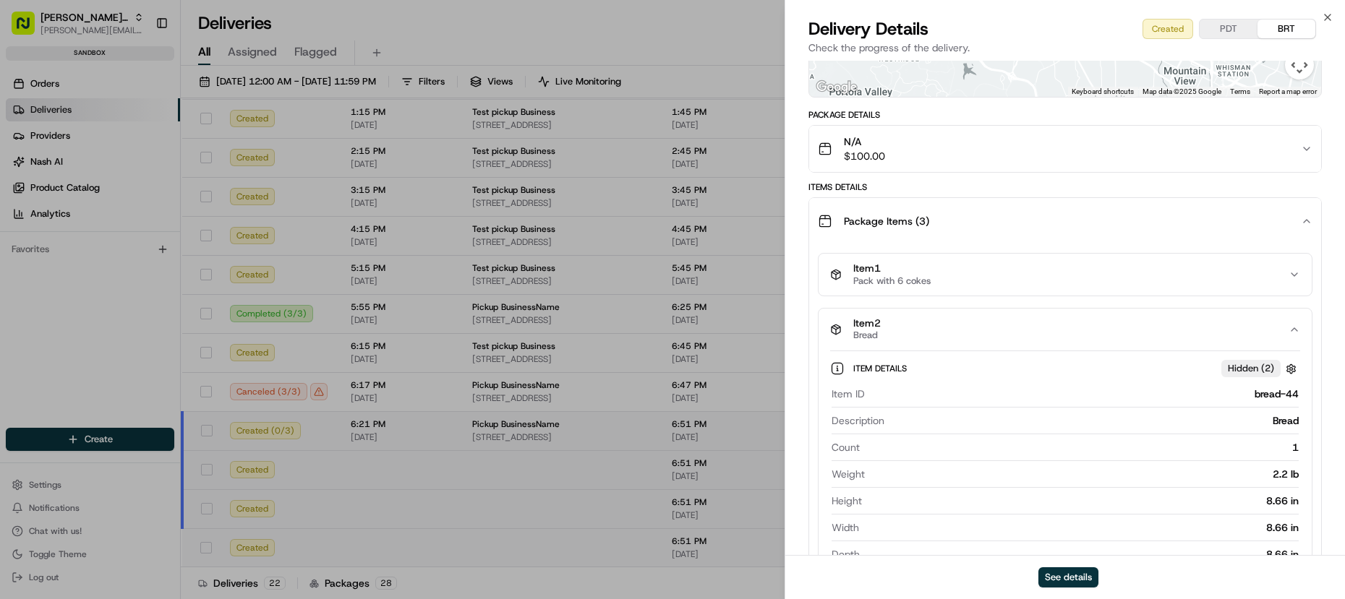
click at [920, 339] on div "Item 2 Bread" at bounding box center [1059, 329] width 458 height 25
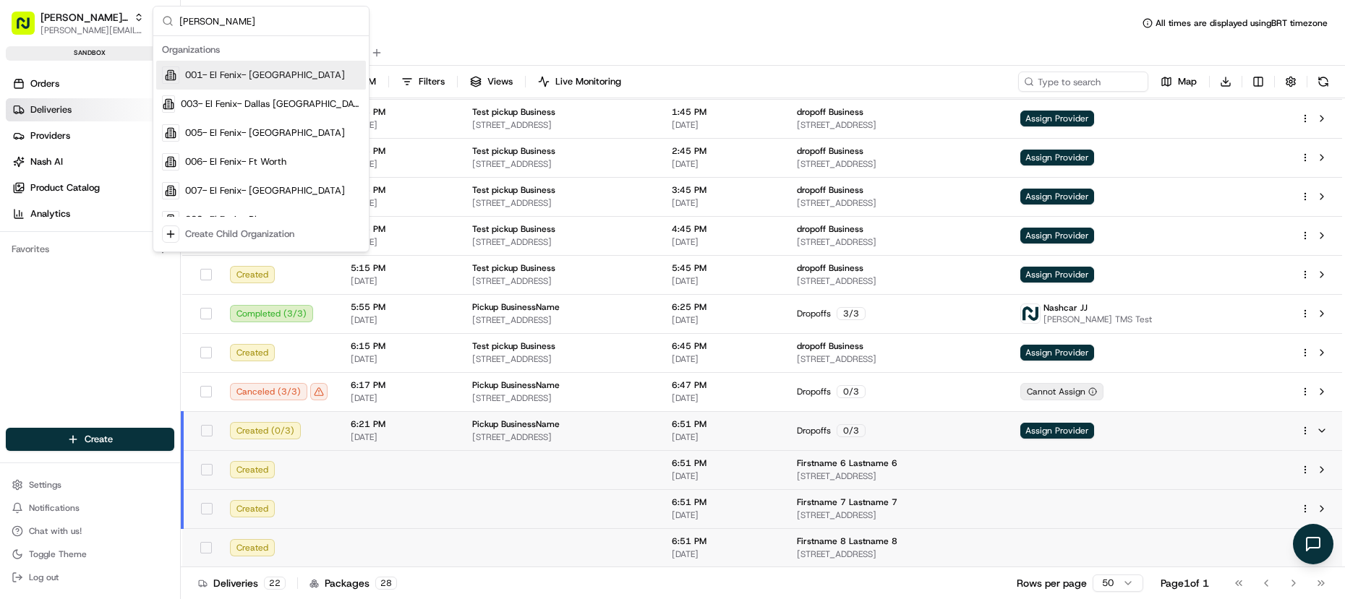
type input "coles"
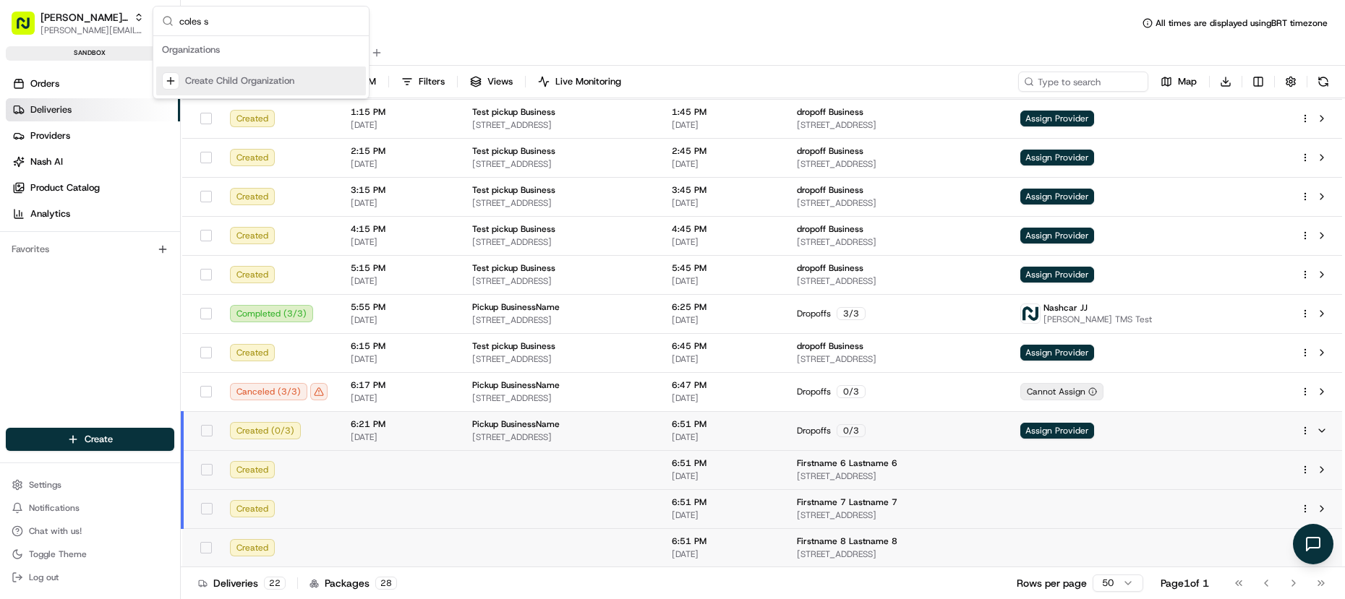
type input "coles"
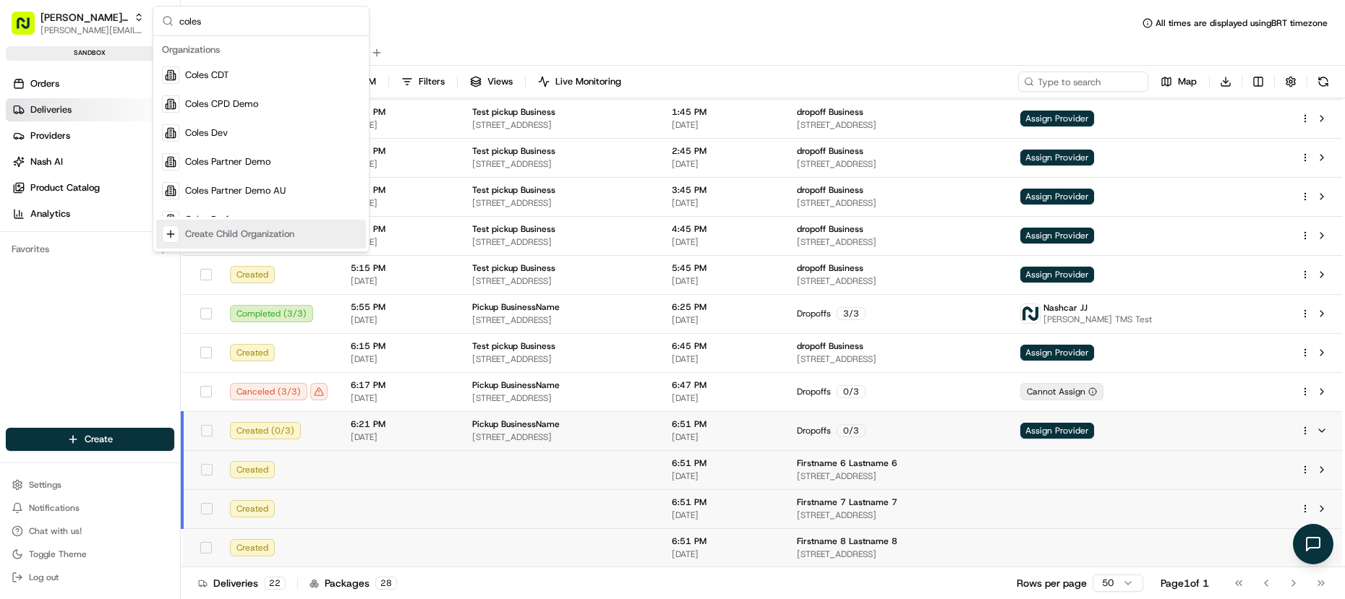
scroll to position [107, 0]
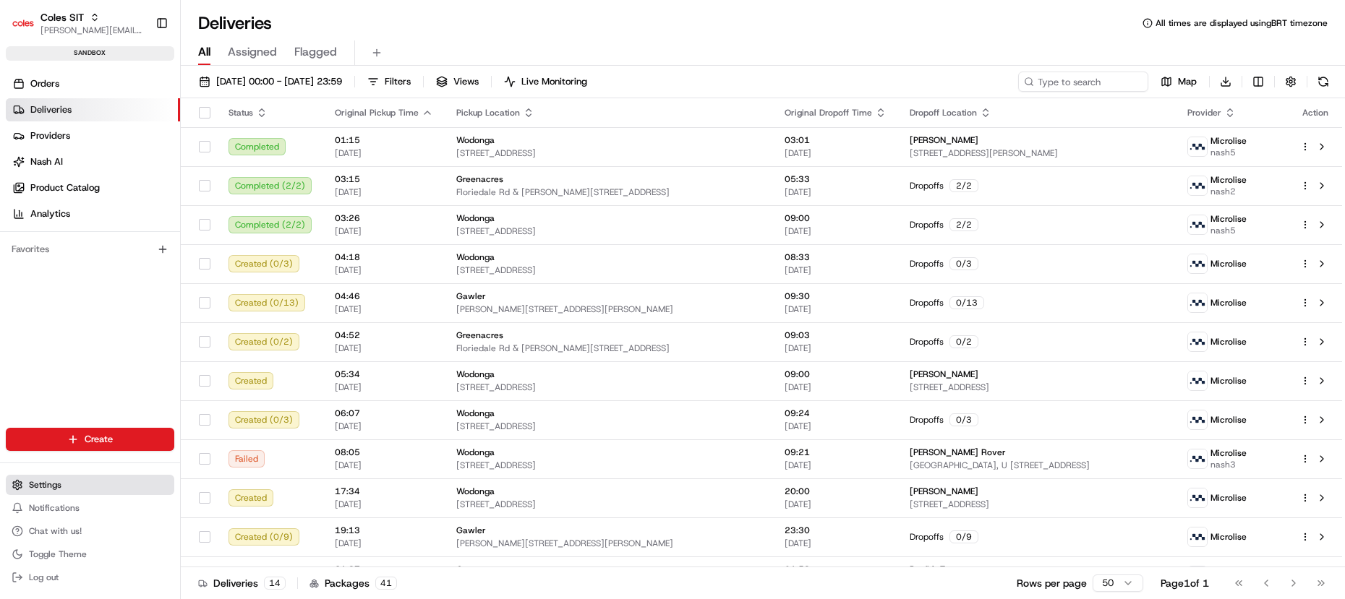
click at [101, 479] on button "Settings" at bounding box center [90, 485] width 168 height 20
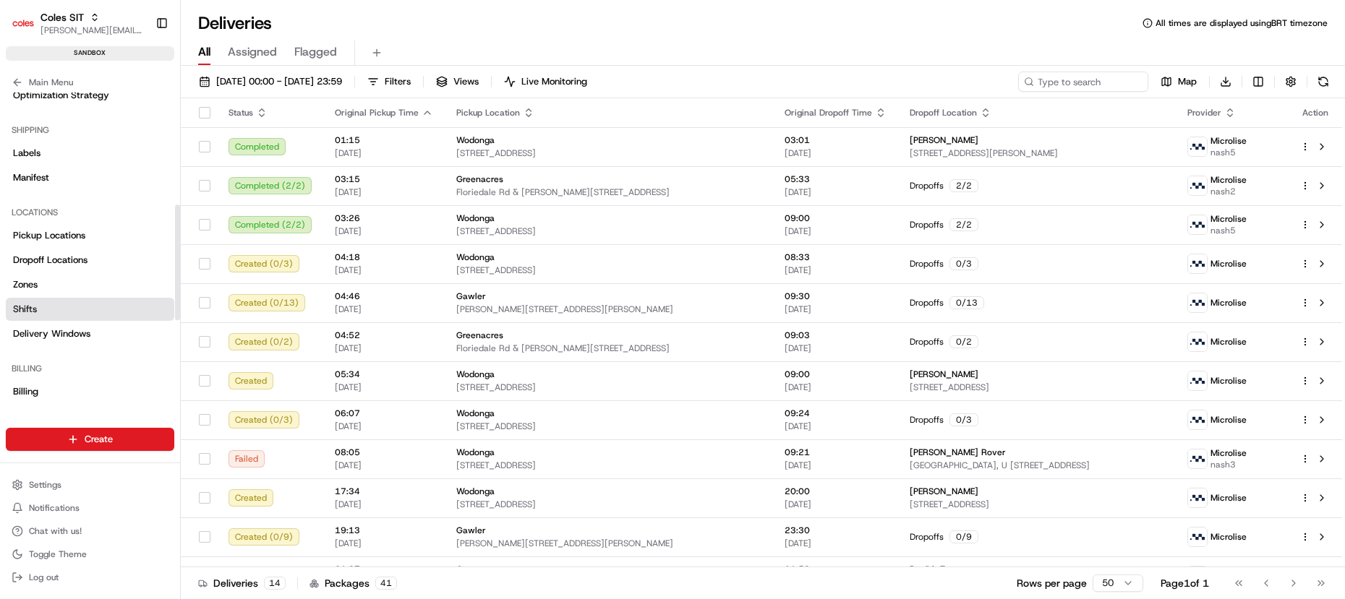
scroll to position [333, 0]
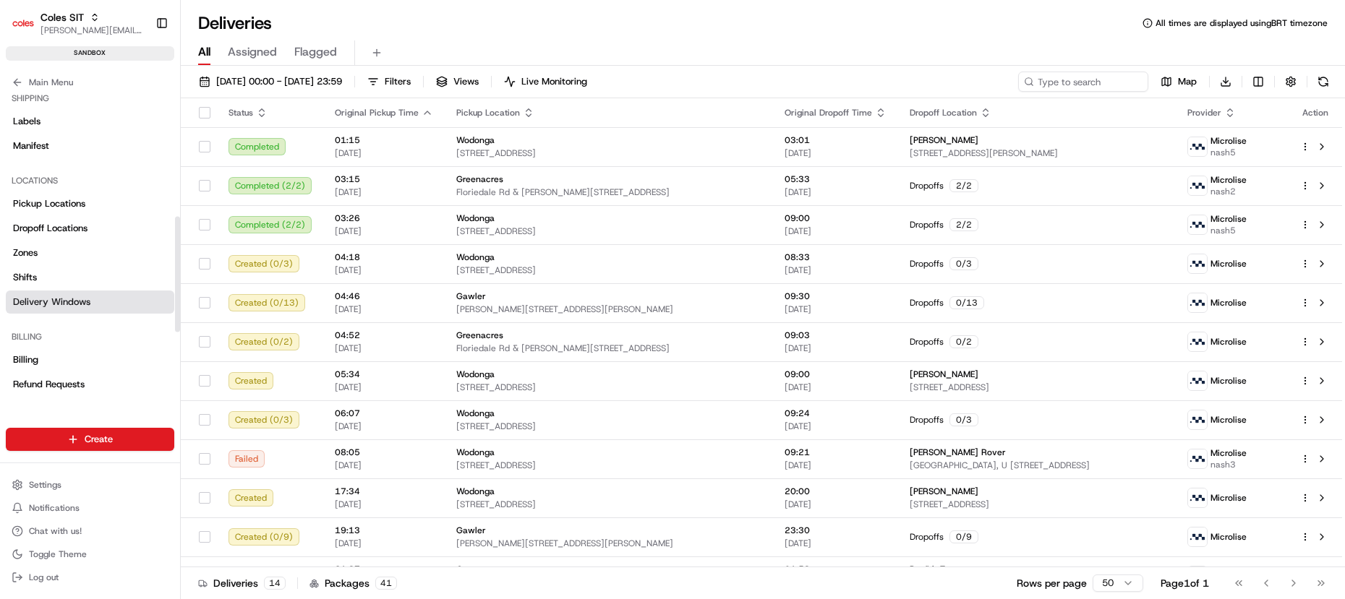
click at [90, 310] on link "Delivery Windows" at bounding box center [90, 302] width 168 height 23
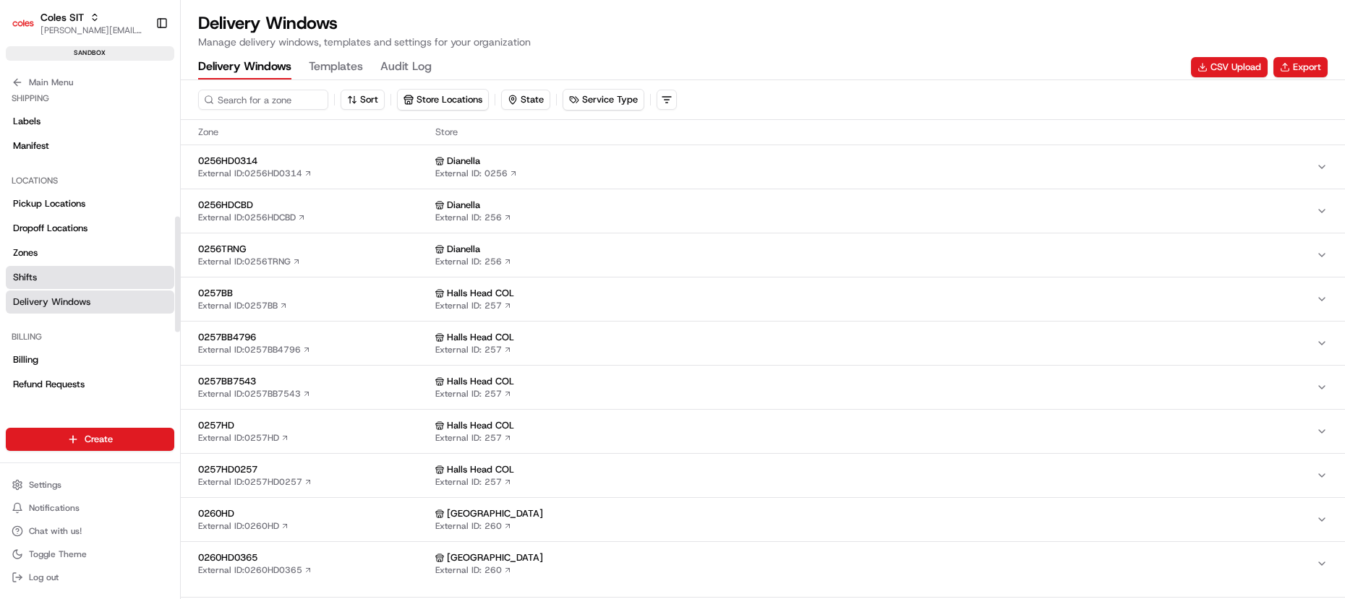
click at [86, 274] on link "Shifts" at bounding box center [90, 277] width 168 height 23
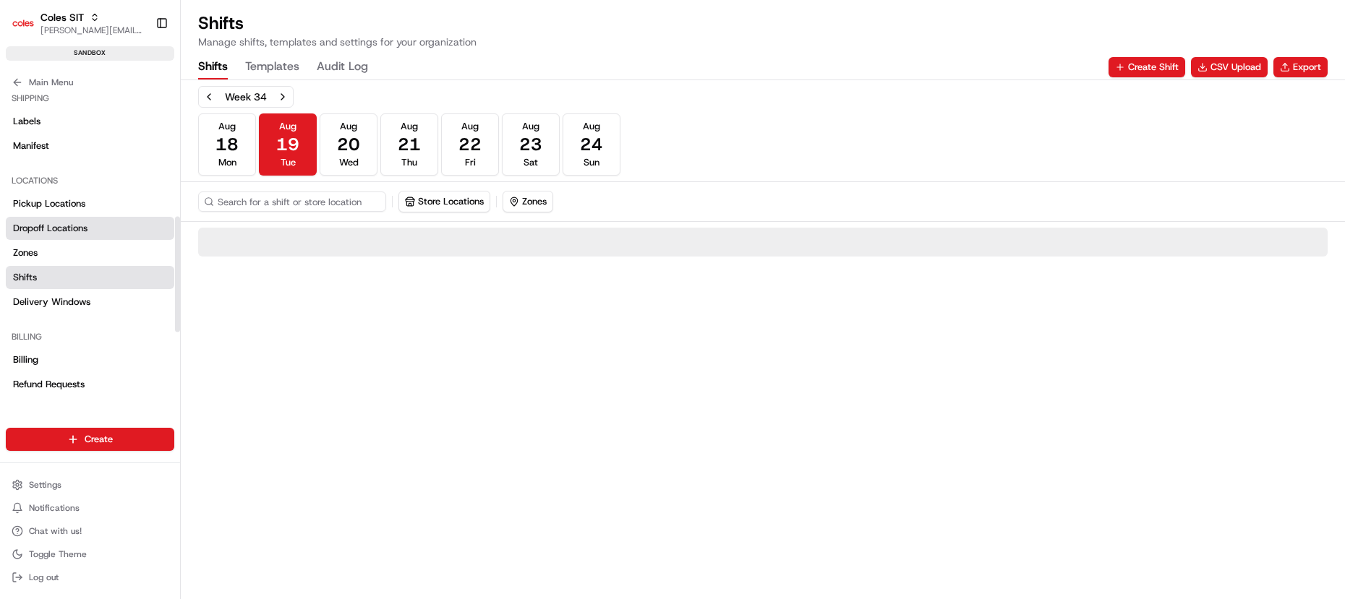
click at [107, 231] on link "Dropoff Locations" at bounding box center [90, 228] width 168 height 23
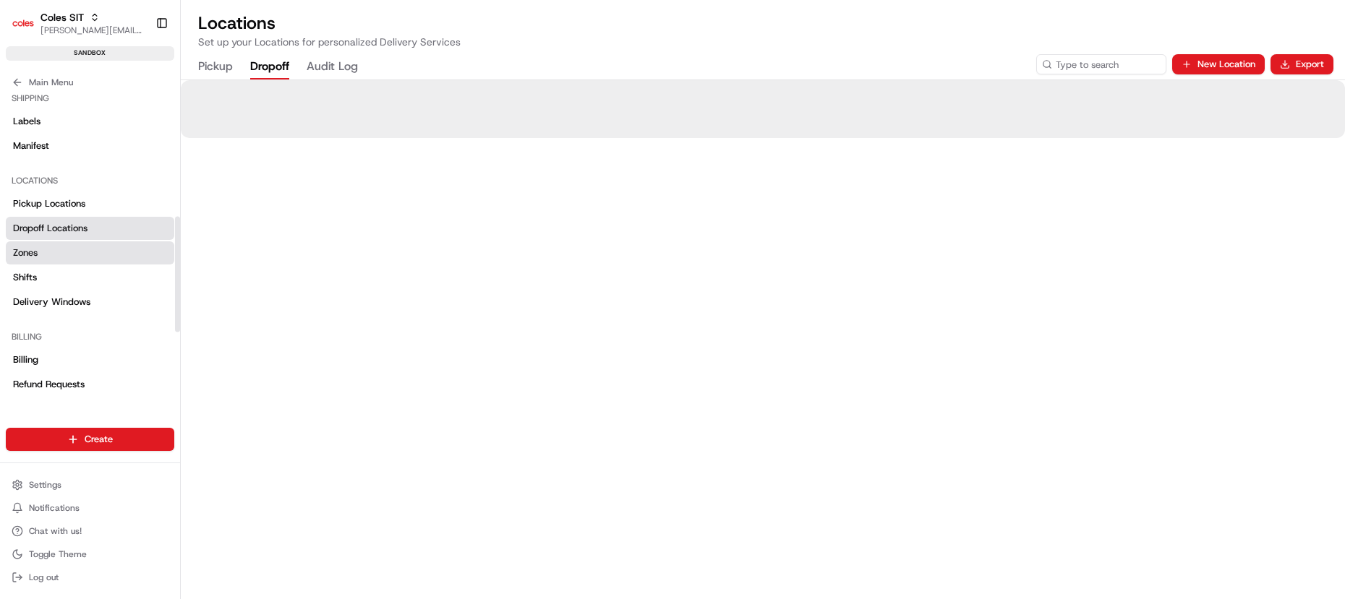
click at [108, 258] on link "Zones" at bounding box center [90, 253] width 168 height 23
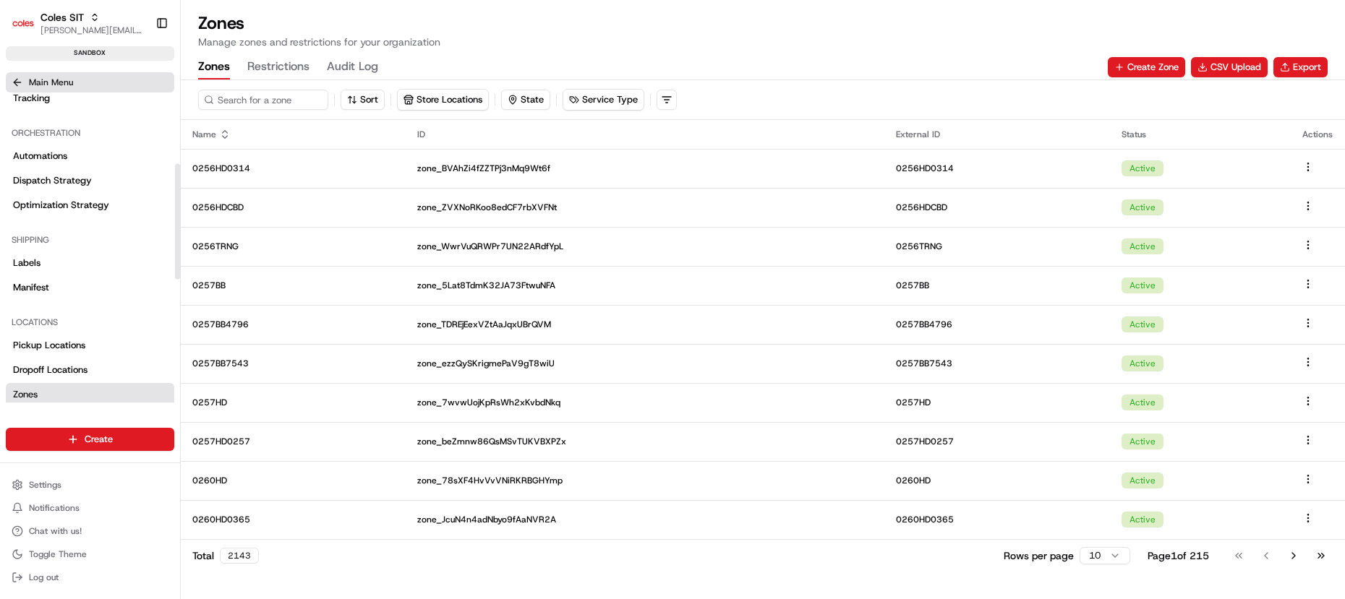
scroll to position [12, 0]
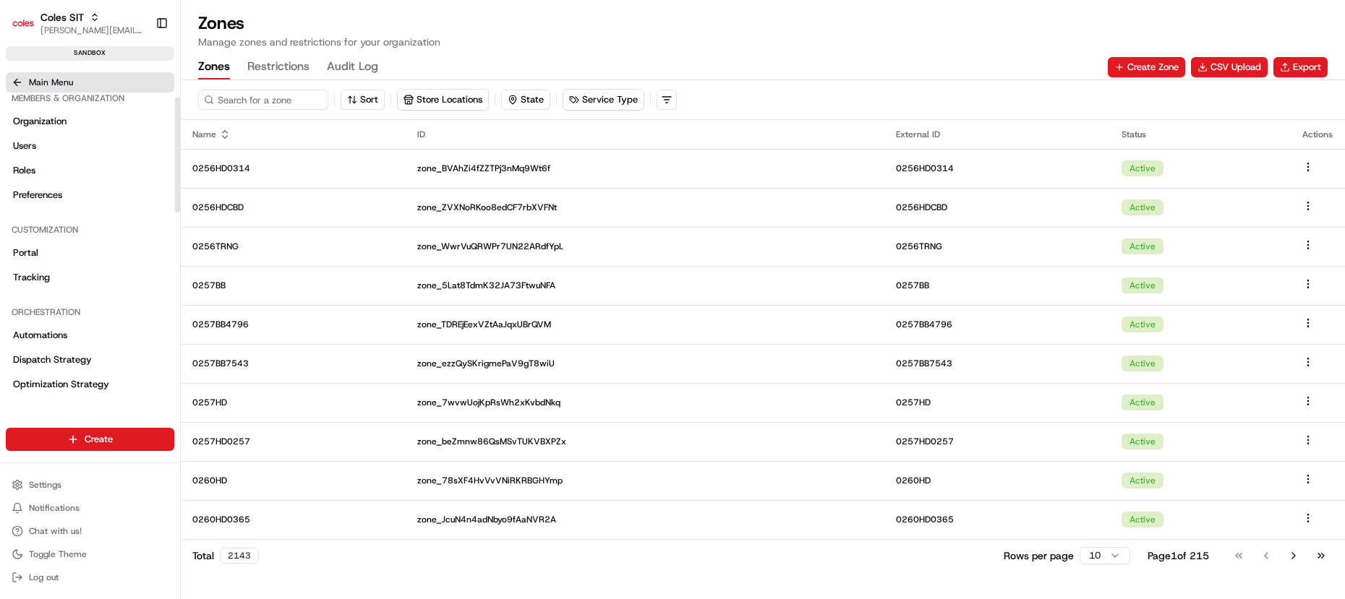
click at [22, 73] on button "Main Menu" at bounding box center [90, 82] width 168 height 20
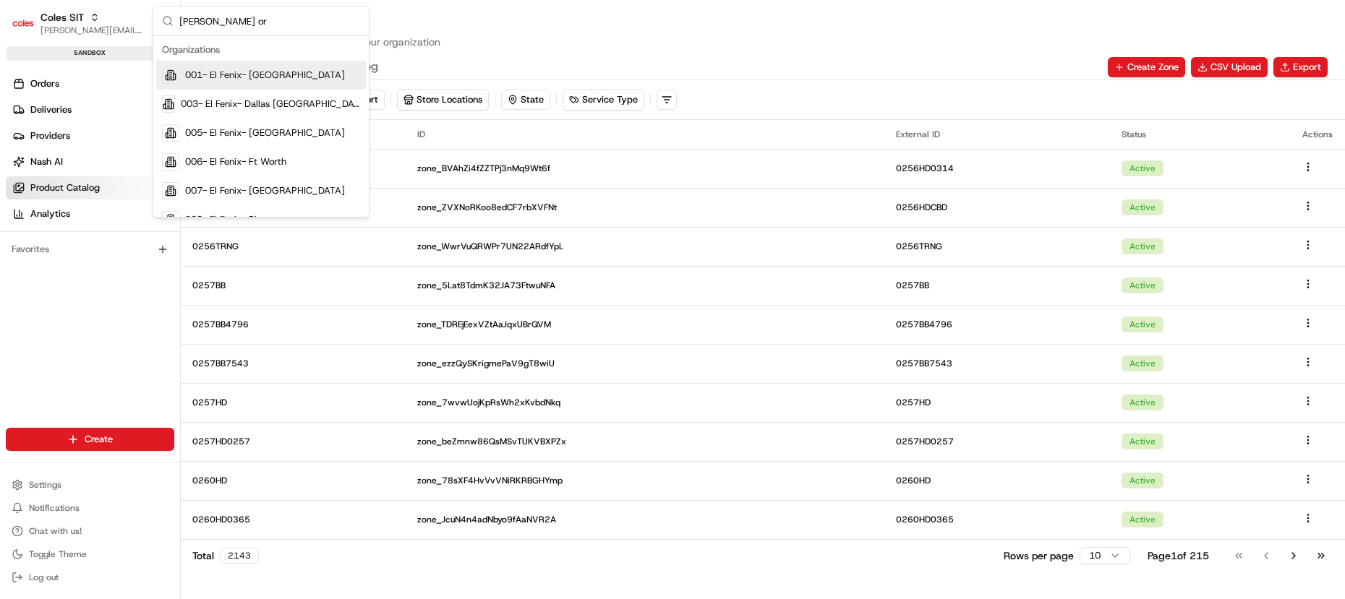
type input "[PERSON_NAME] org"
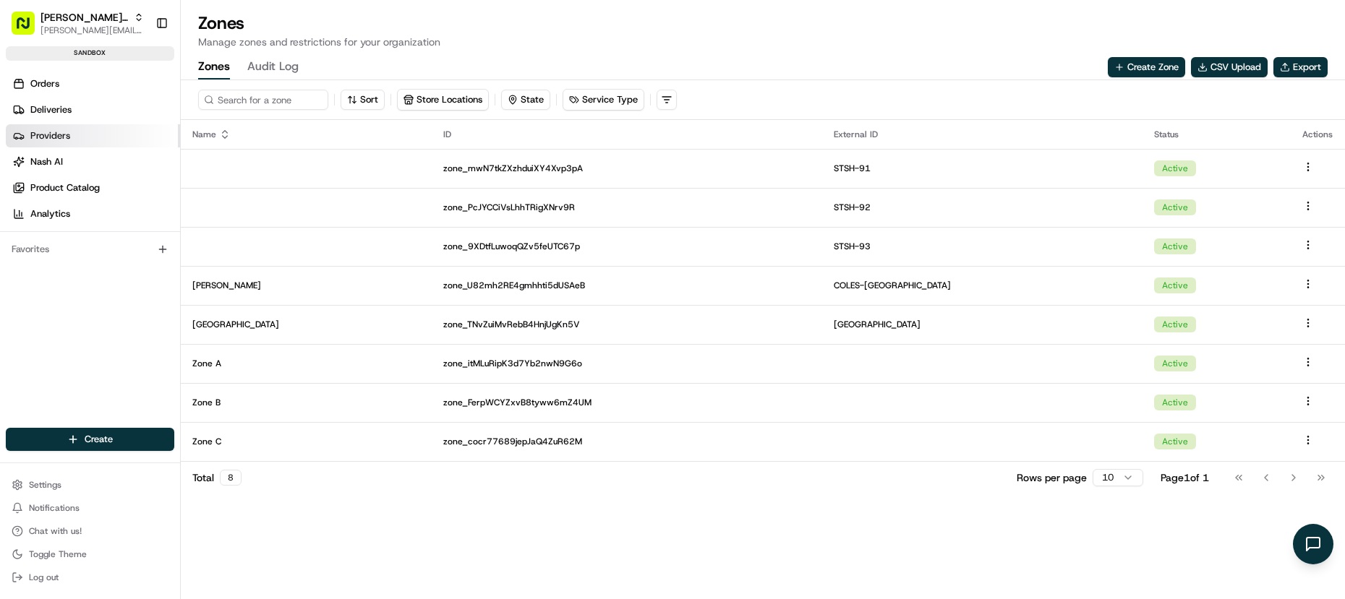
click at [64, 142] on span "Providers" at bounding box center [50, 135] width 40 height 13
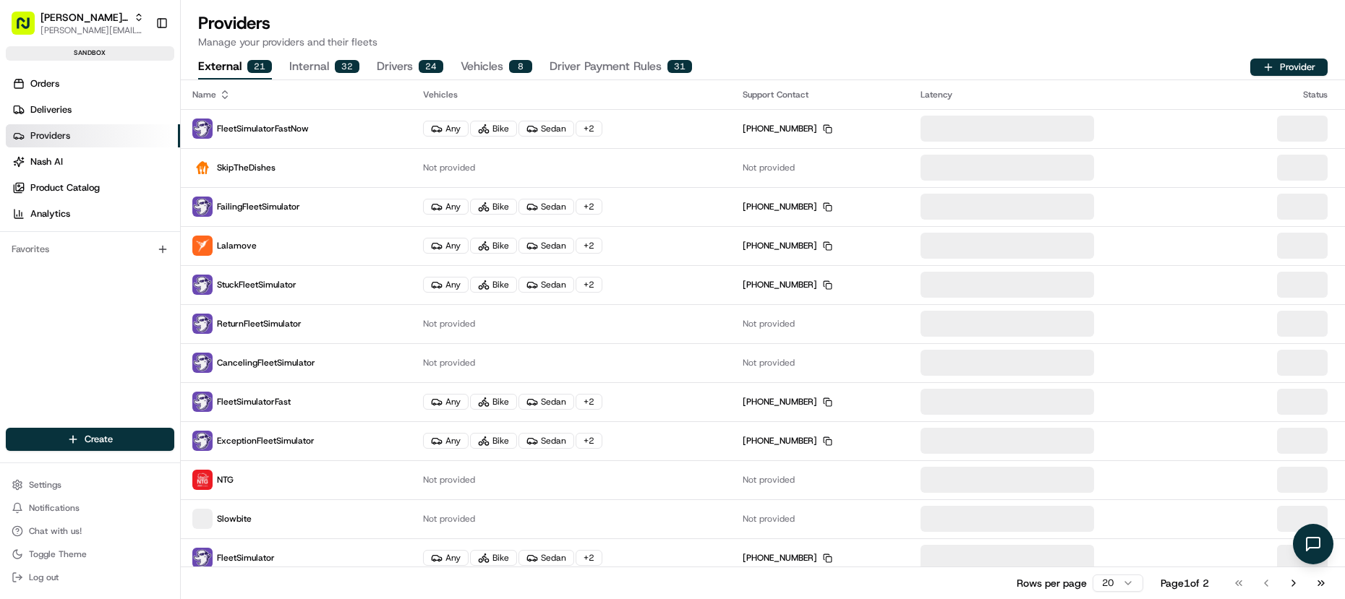
scroll to position [323, 0]
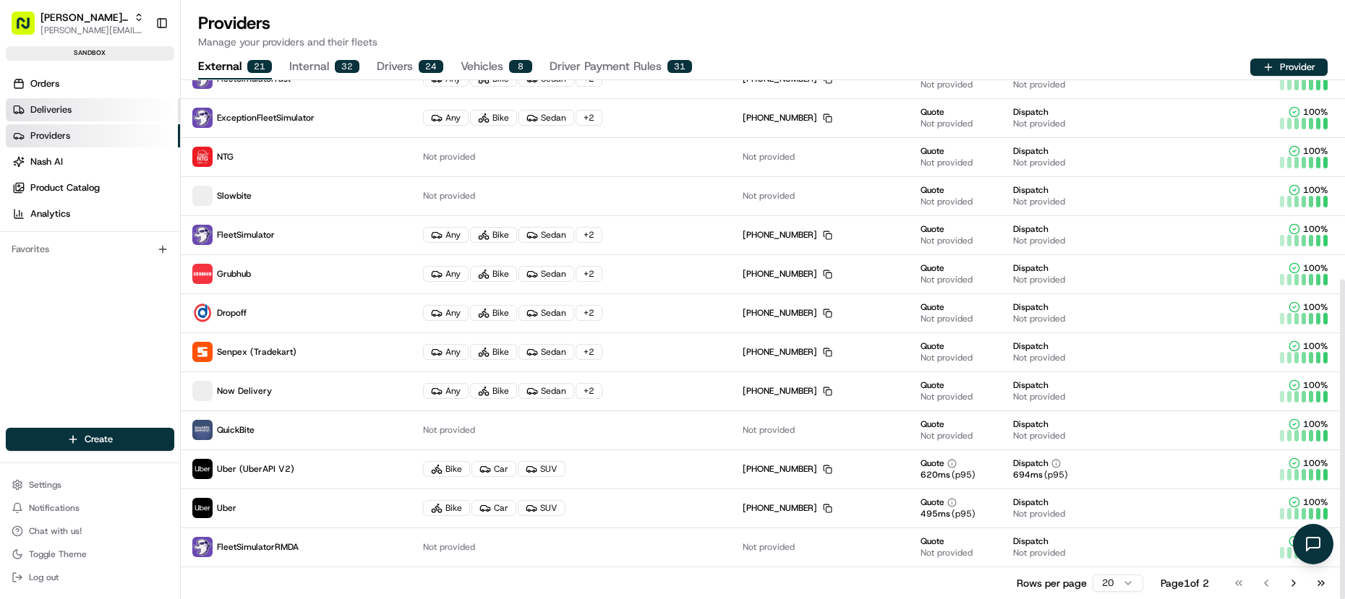
click at [29, 117] on link "Deliveries" at bounding box center [93, 109] width 174 height 23
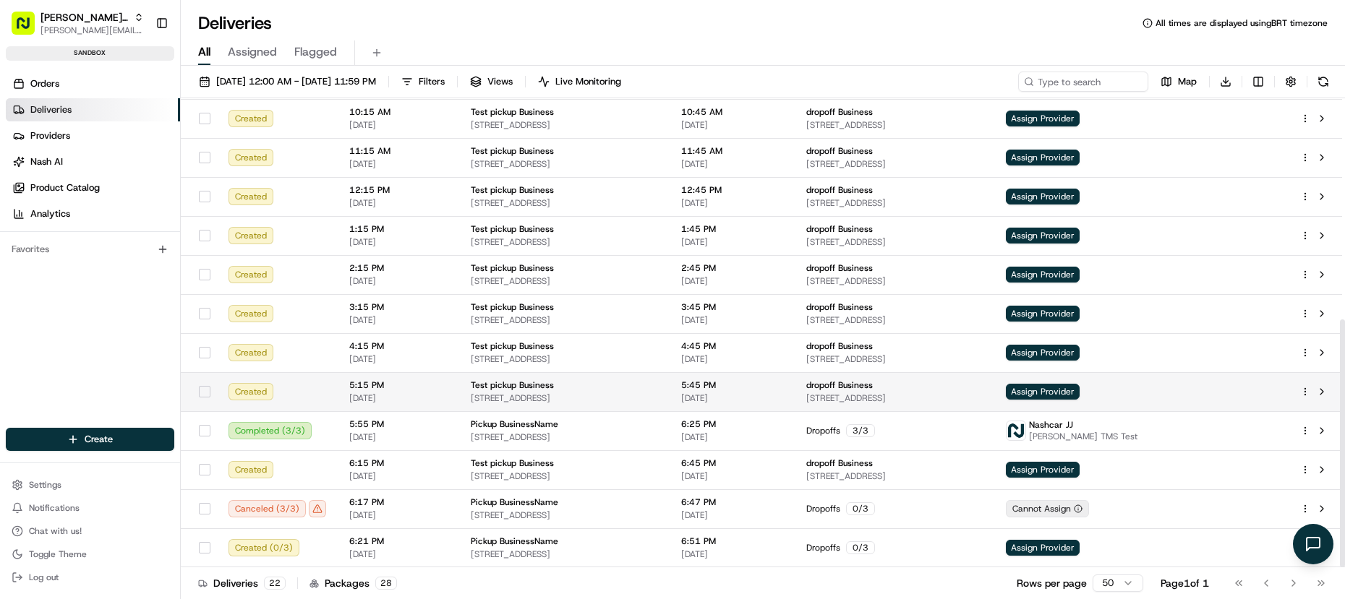
scroll to position [259, 0]
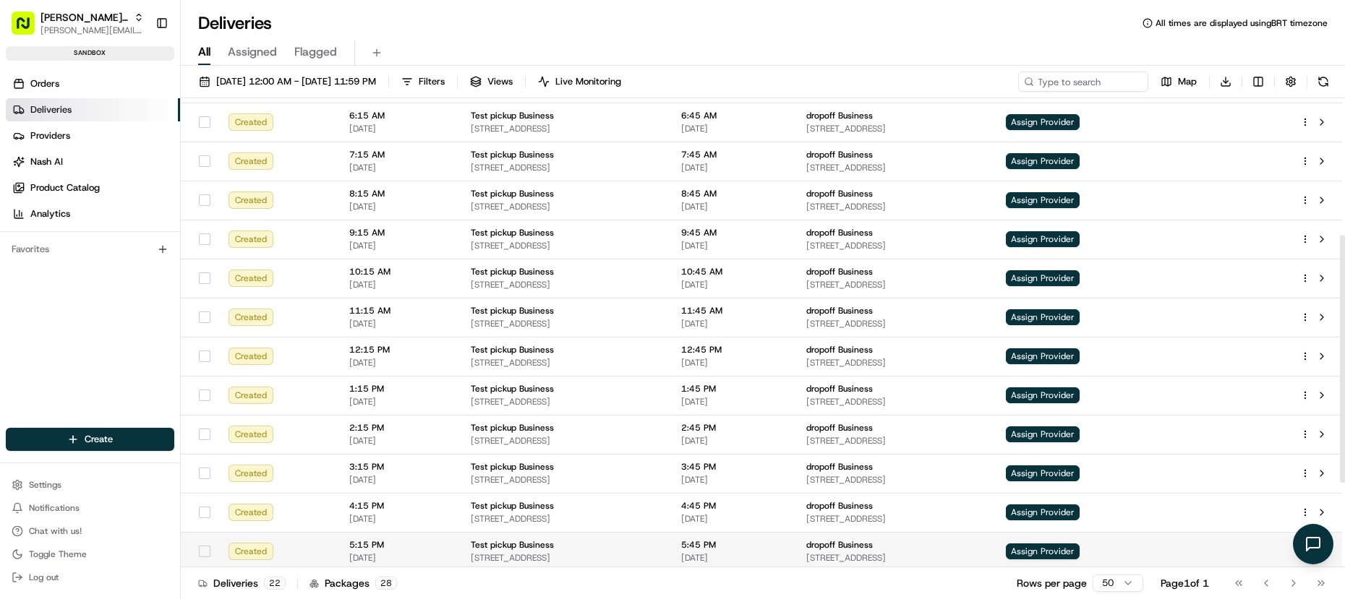
click at [349, 540] on span "5:15 PM" at bounding box center [398, 545] width 98 height 12
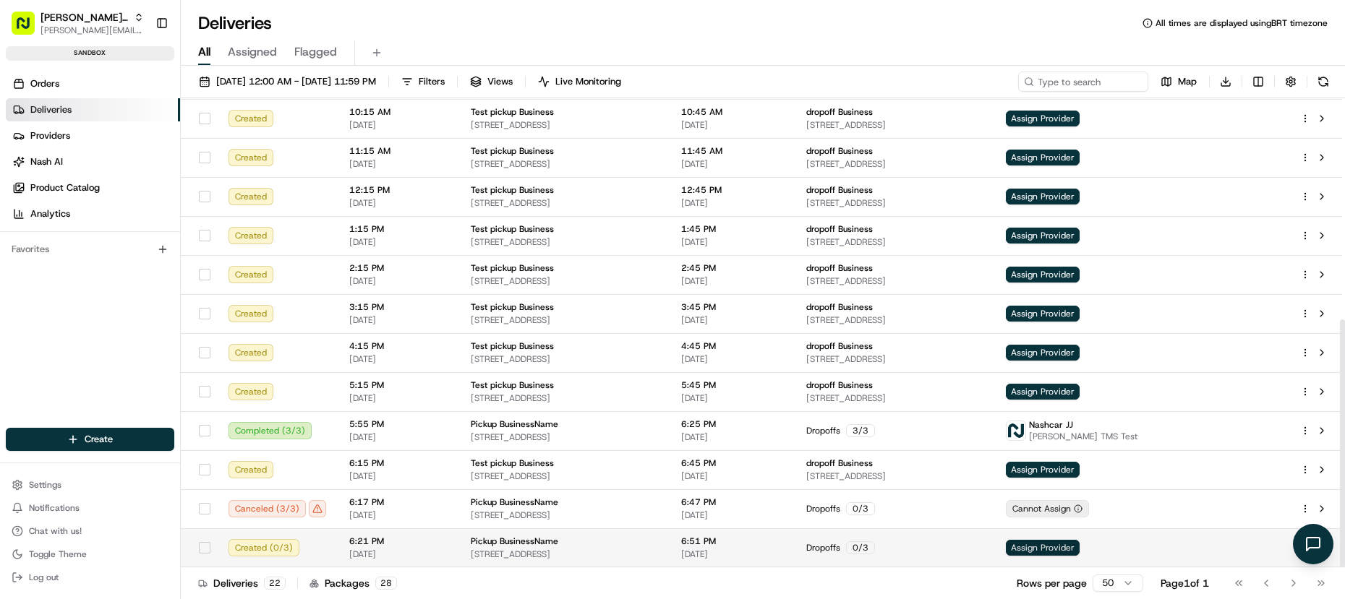
click at [1080, 552] on span "Assign Provider" at bounding box center [1043, 548] width 74 height 16
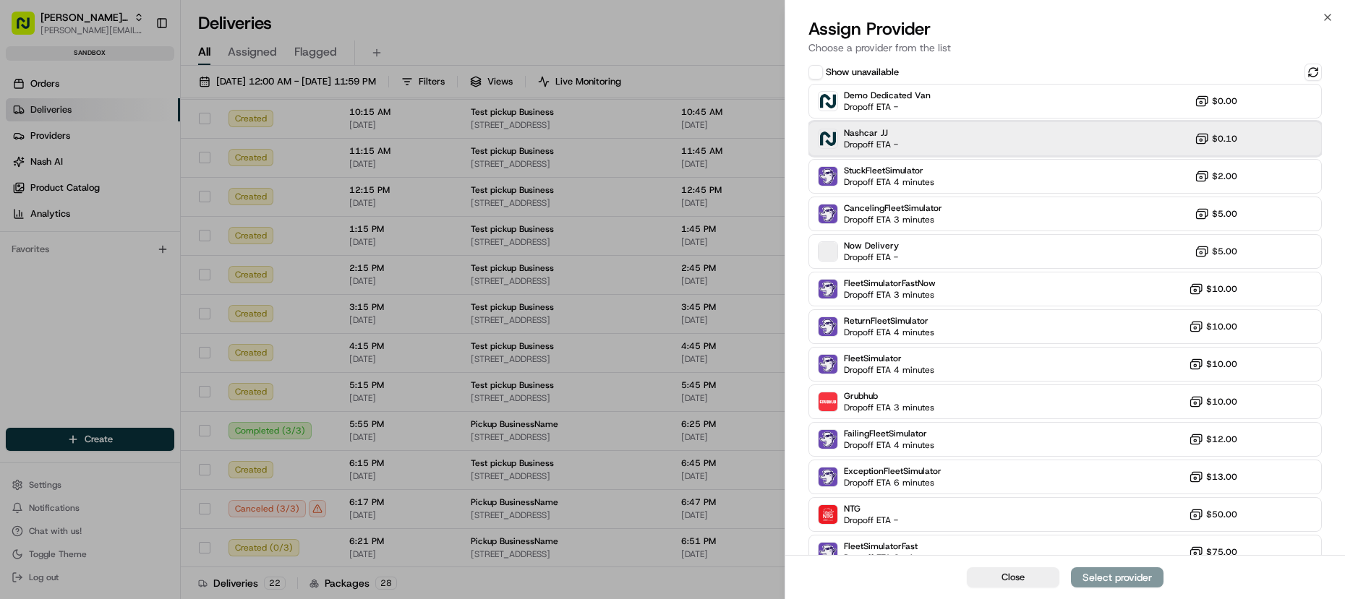
click at [965, 121] on div "Nashcar [PERSON_NAME] ETA - $0.10" at bounding box center [1064, 138] width 513 height 35
click at [1125, 576] on div "Assign Provider" at bounding box center [1117, 578] width 71 height 14
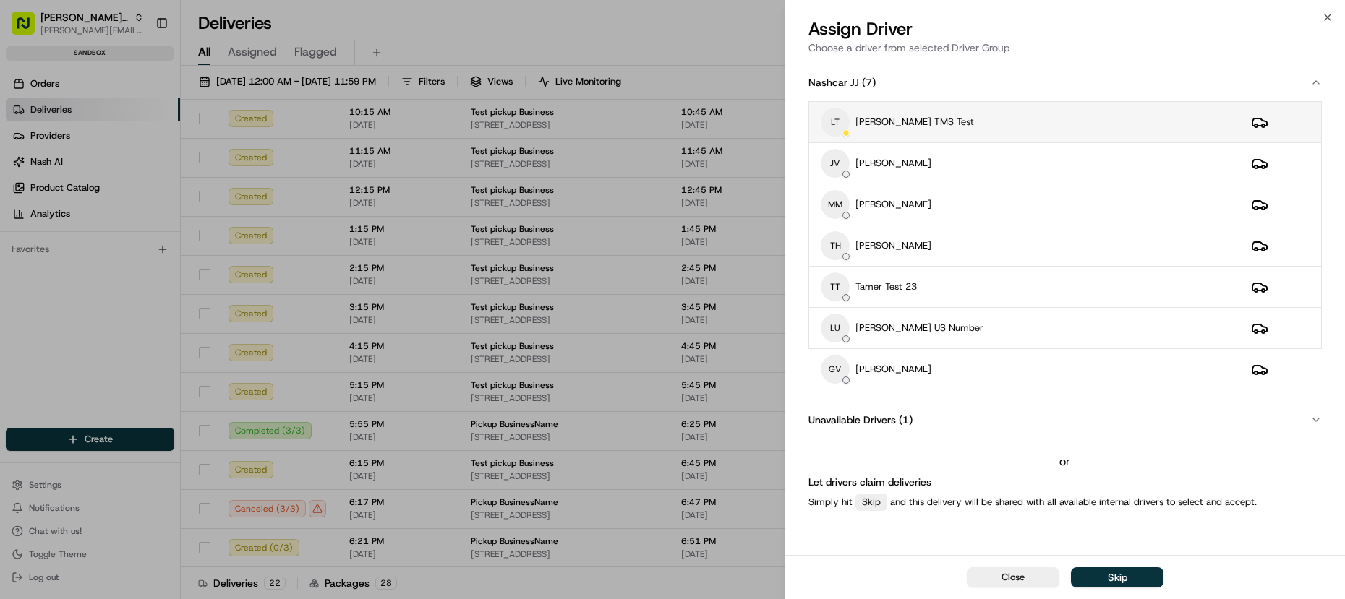
click at [998, 129] on div "[PERSON_NAME] TMS Test" at bounding box center [1024, 122] width 407 height 29
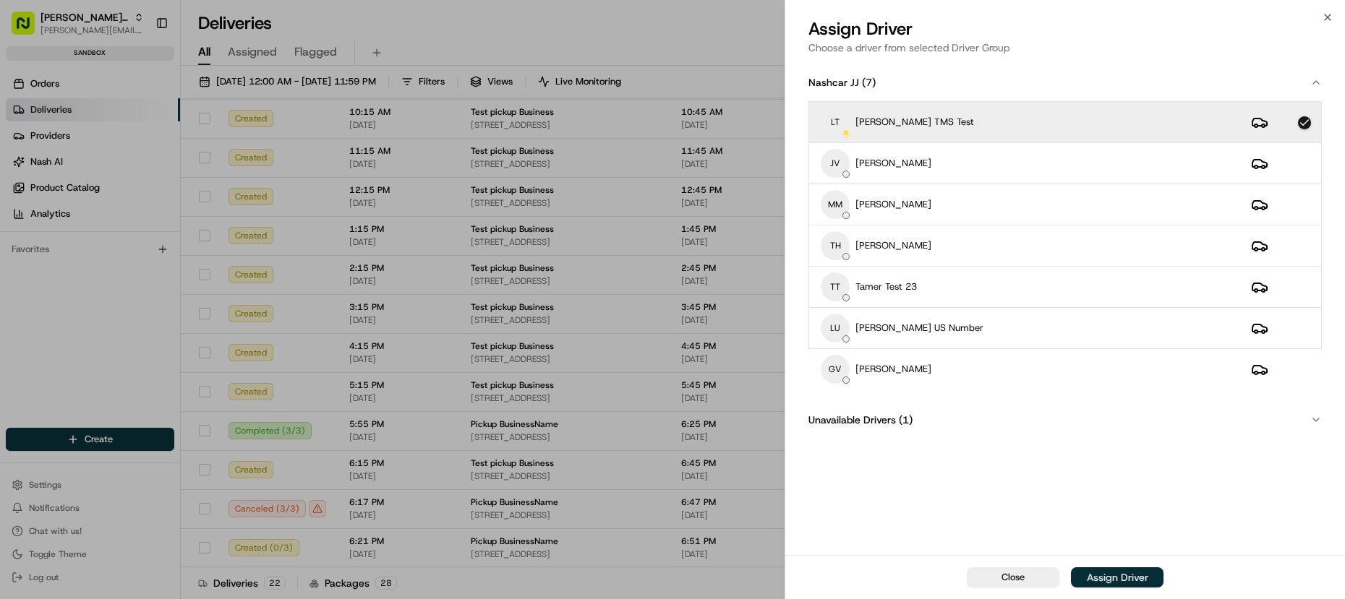
click at [1127, 584] on div "Assign Driver" at bounding box center [1117, 578] width 61 height 14
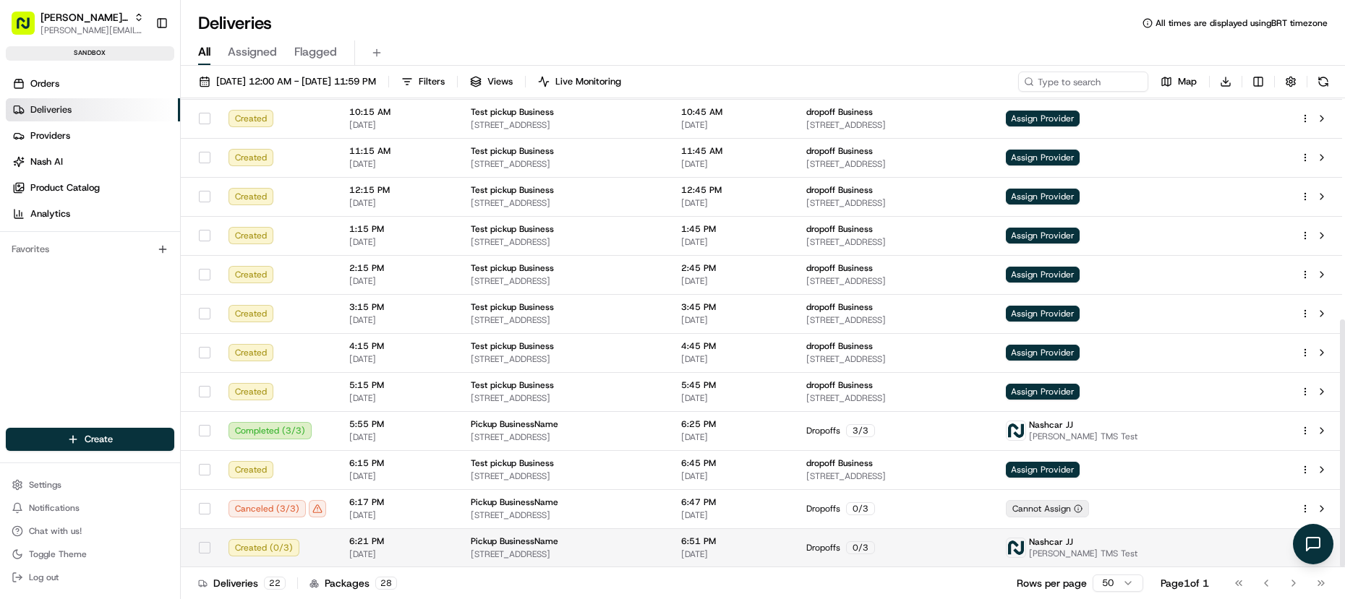
click at [612, 545] on div "Pickup BusinessName" at bounding box center [564, 542] width 187 height 12
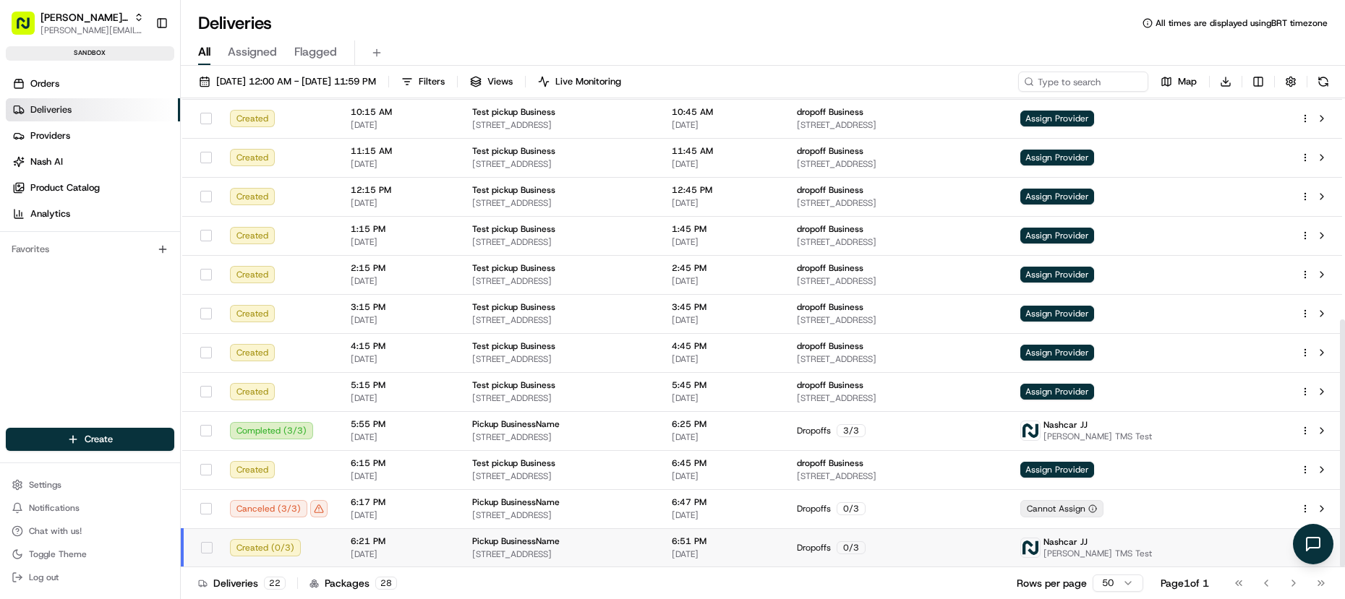
scroll to position [536, 0]
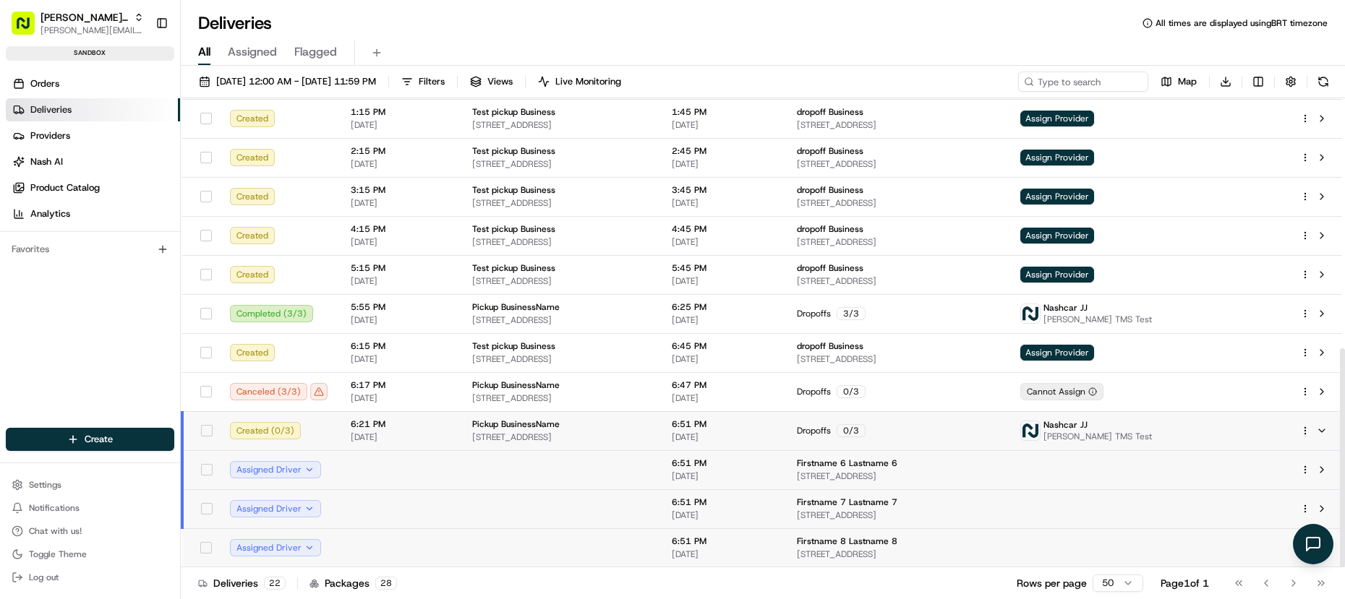
click at [660, 466] on td at bounding box center [561, 470] width 200 height 39
click at [632, 509] on td at bounding box center [561, 509] width 200 height 39
click at [622, 546] on td at bounding box center [561, 548] width 200 height 39
drag, startPoint x: 314, startPoint y: 425, endPoint x: 367, endPoint y: 470, distance: 69.3
click at [314, 425] on div "Created ( 0 / 3 )" at bounding box center [279, 430] width 98 height 17
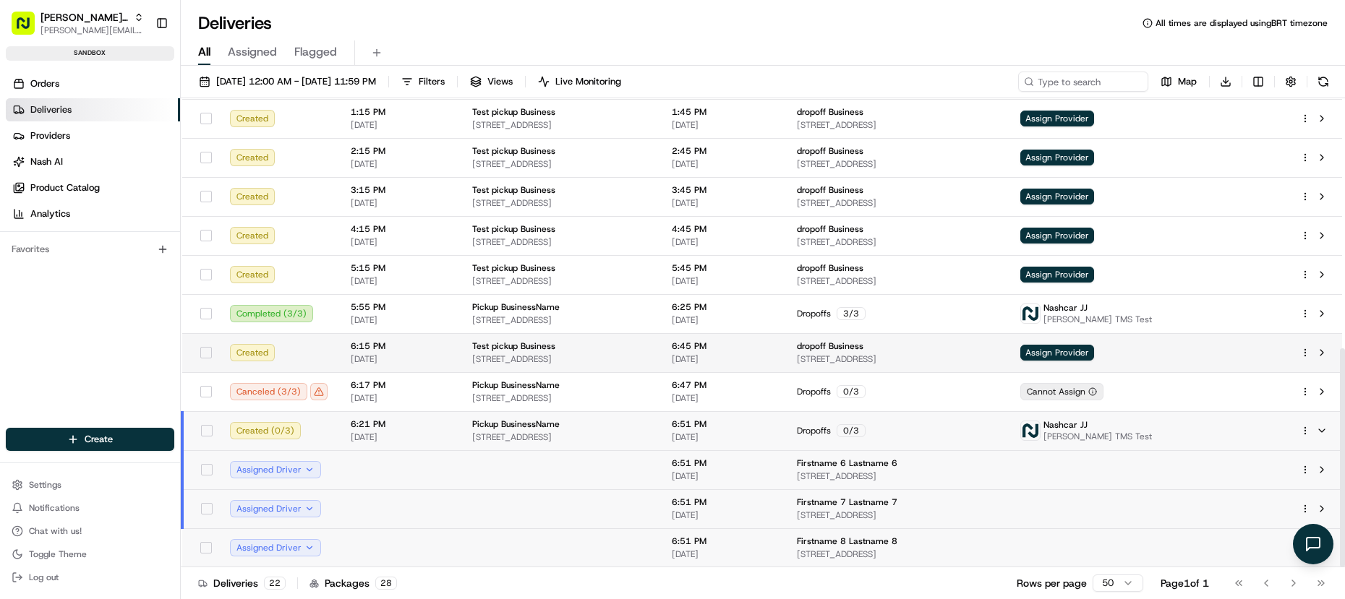
scroll to position [419, 0]
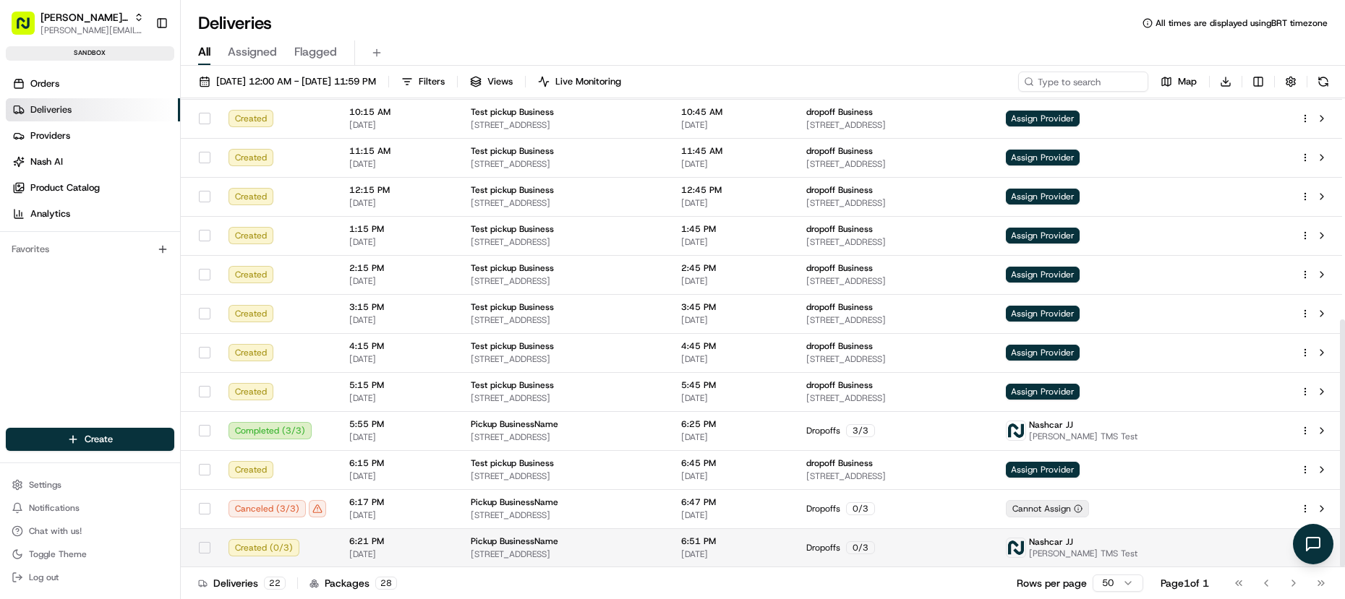
click at [317, 535] on td "Created ( 0 / 3 )" at bounding box center [277, 548] width 121 height 39
